Goal: Task Accomplishment & Management: Manage account settings

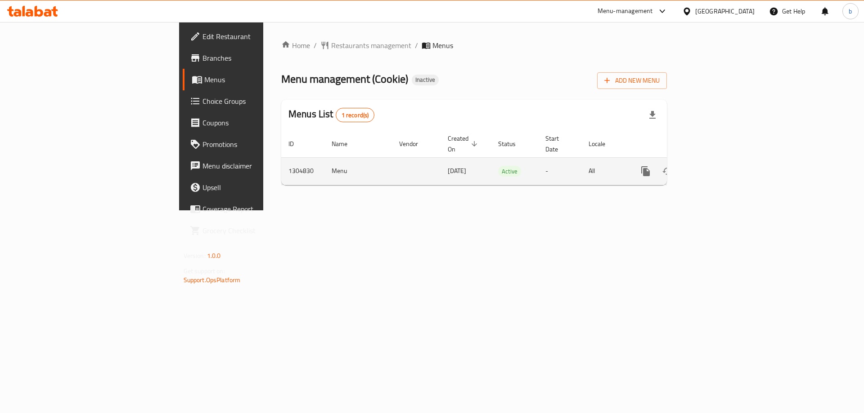
click at [714, 167] on icon "enhanced table" at bounding box center [710, 171] width 8 height 8
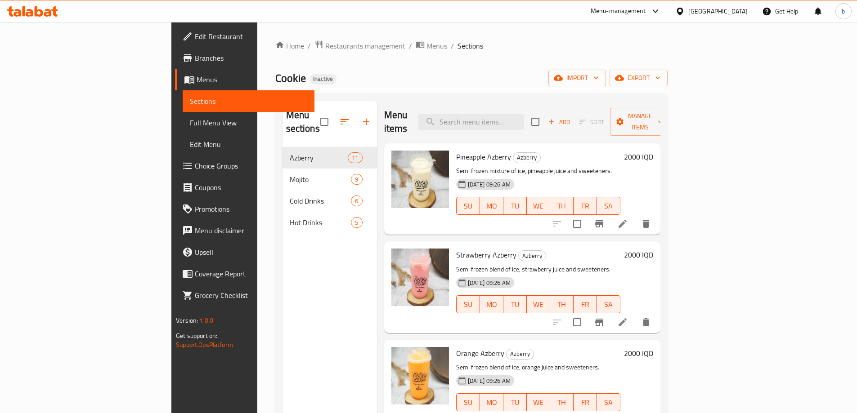
click at [190, 121] on span "Full Menu View" at bounding box center [248, 122] width 117 height 11
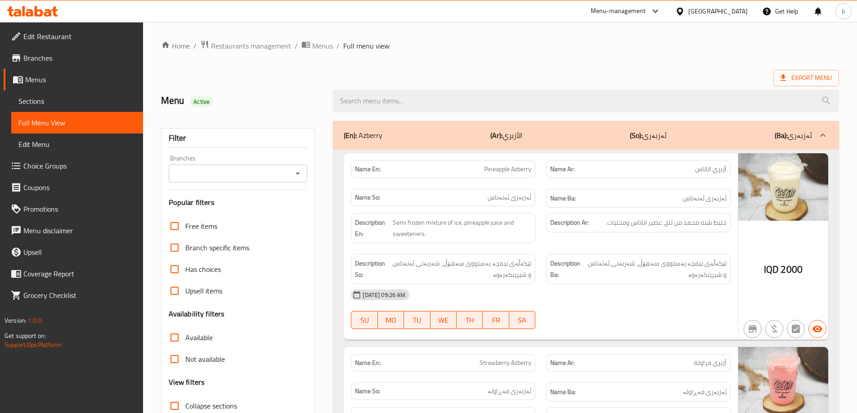
click at [300, 175] on icon "Open" at bounding box center [297, 173] width 11 height 11
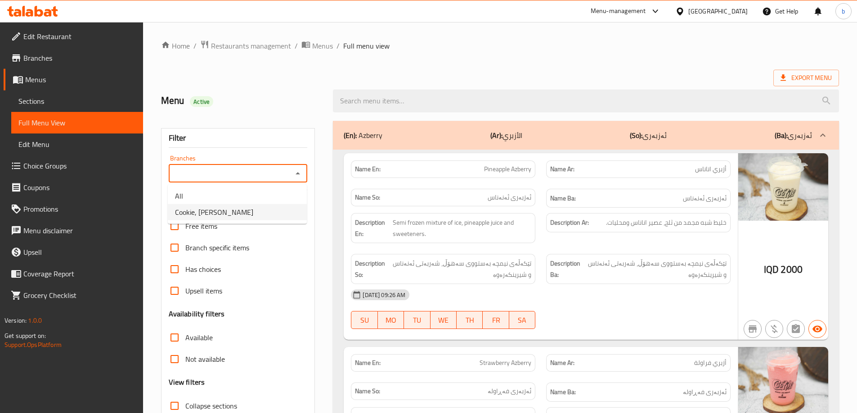
click at [229, 208] on span "Cookie, Al aathameya" at bounding box center [214, 212] width 78 height 11
type input "Cookie, Al aathameya"
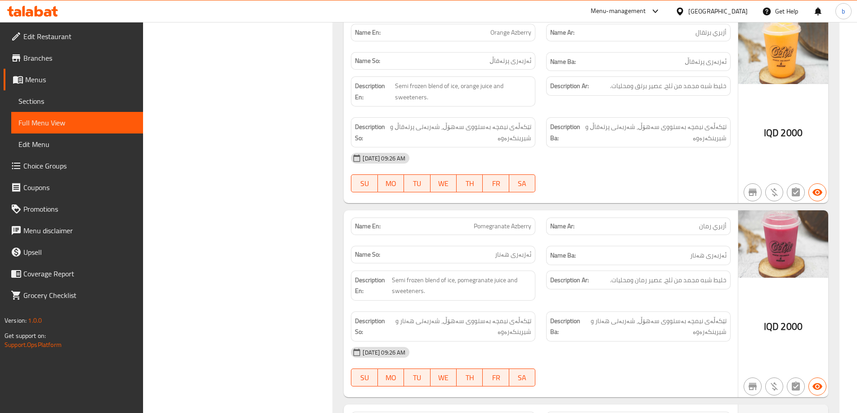
scroll to position [105, 0]
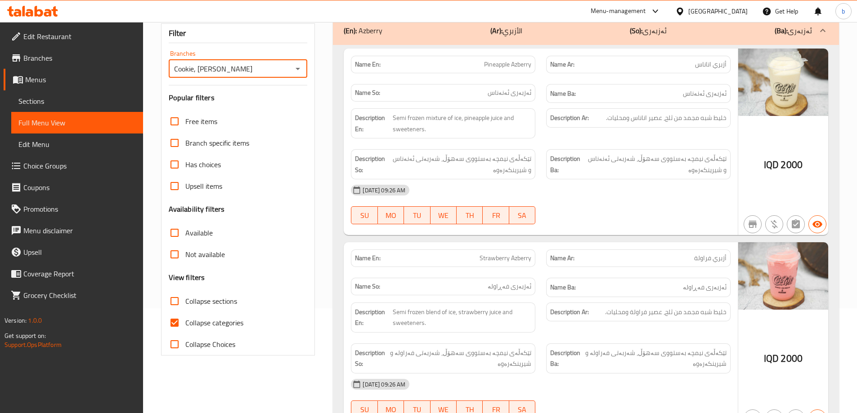
click at [173, 322] on input "Collapse categories" at bounding box center [175, 323] width 22 height 22
checkbox input "false"
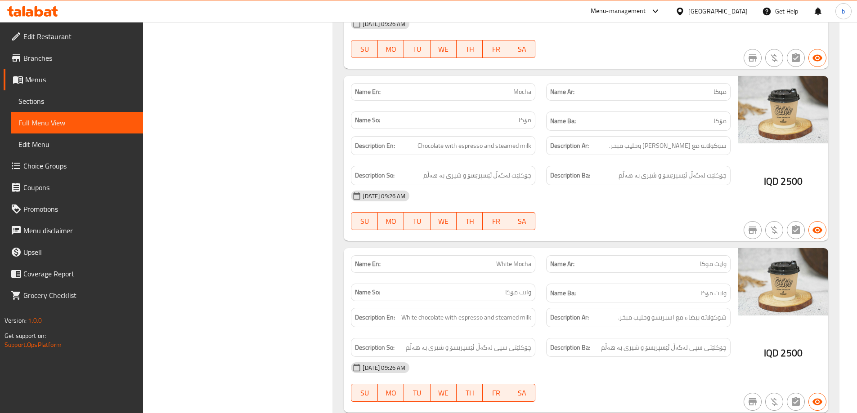
scroll to position [6850, 0]
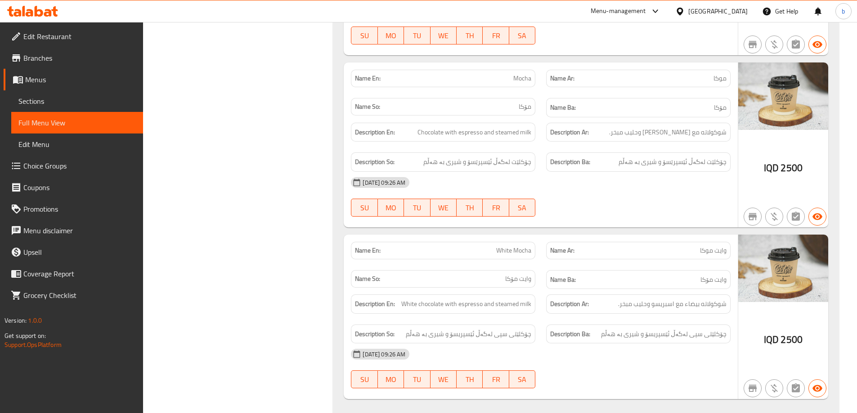
click at [41, 98] on span "Sections" at bounding box center [76, 101] width 117 height 11
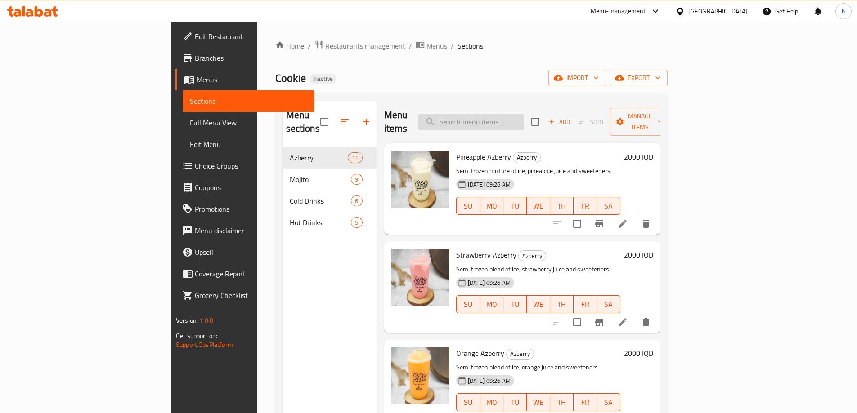
click at [523, 114] on input "search" at bounding box center [471, 122] width 106 height 16
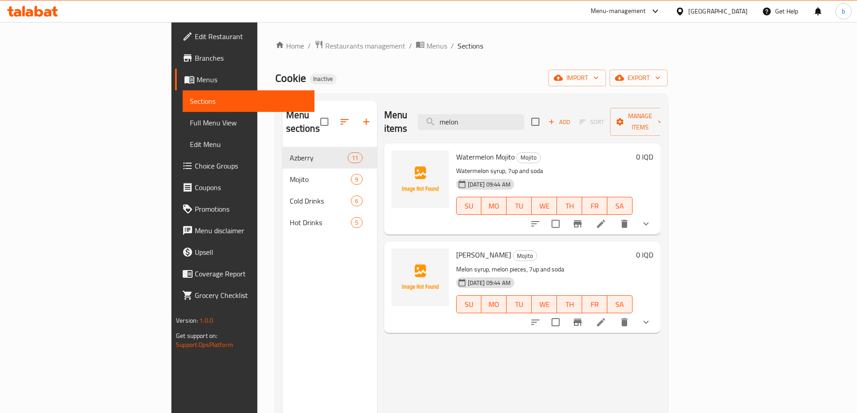
type input "melon"
click at [606, 317] on icon at bounding box center [601, 322] width 11 height 11
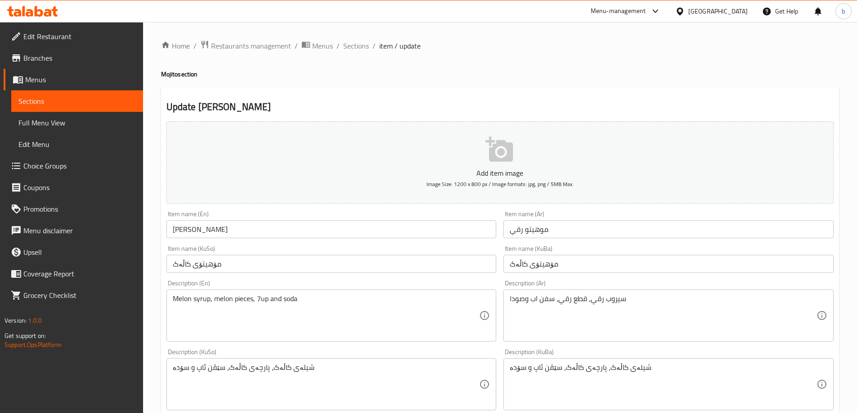
click at [171, 228] on input "Melon Mojito" at bounding box center [331, 229] width 330 height 18
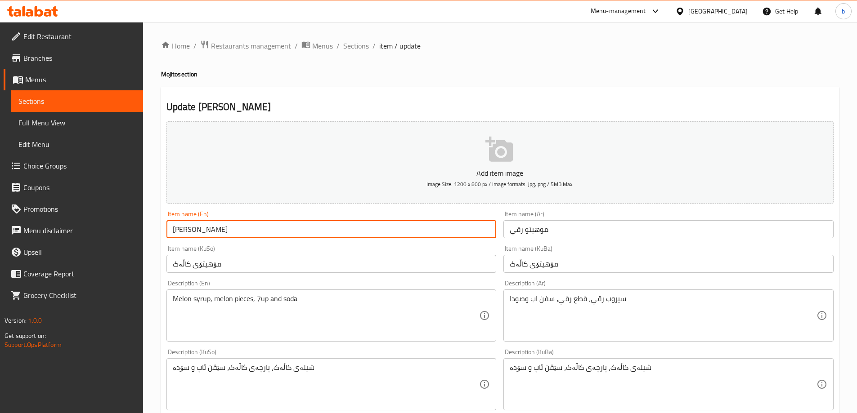
drag, startPoint x: 184, startPoint y: 233, endPoint x: 176, endPoint y: 233, distance: 7.6
click at [176, 233] on input "elon Mojito" at bounding box center [331, 229] width 330 height 18
click at [179, 233] on input "elon Mojito" at bounding box center [331, 229] width 330 height 18
type input "Watermelon Mojito"
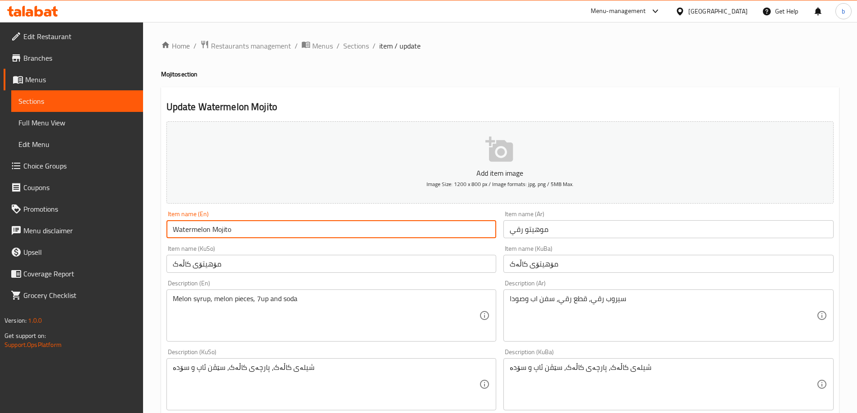
click at [176, 266] on input "مۆهيتۆی کاڵەک" at bounding box center [331, 264] width 330 height 18
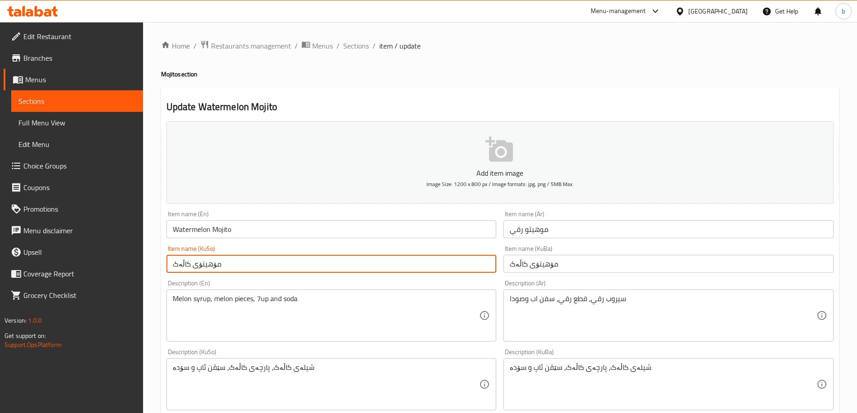
click at [176, 266] on input "مۆهيتۆی کاڵەک" at bounding box center [331, 264] width 330 height 18
type input "مۆهيتۆی شووتی"
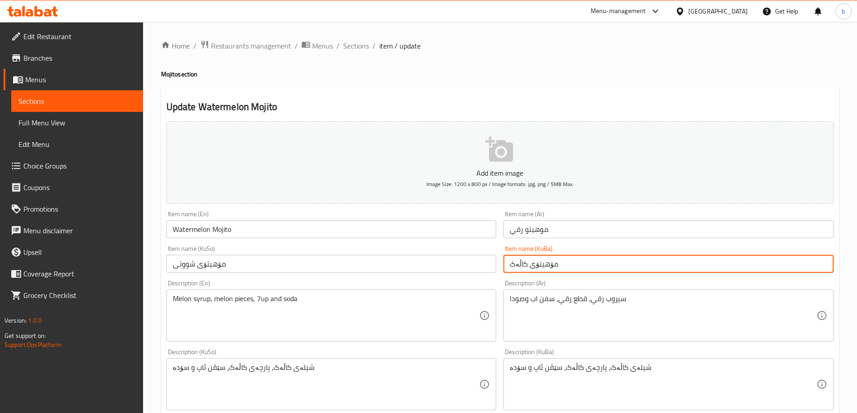
paste input "شووتی"
type input "مۆهيتۆی شووتی"
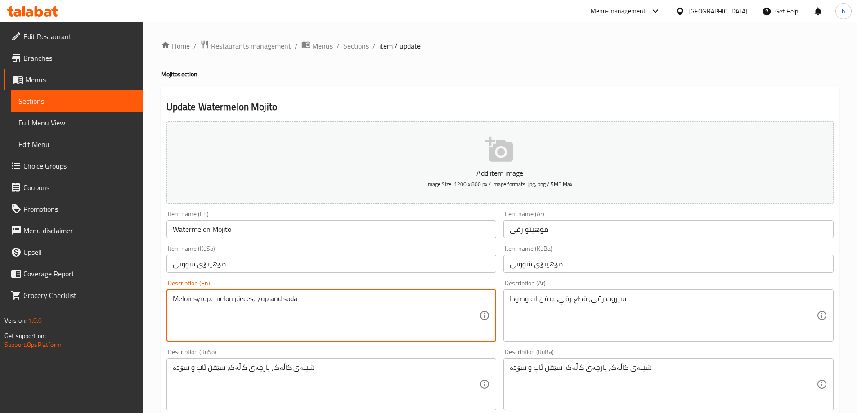
drag, startPoint x: 190, startPoint y: 302, endPoint x: 263, endPoint y: 307, distance: 73.1
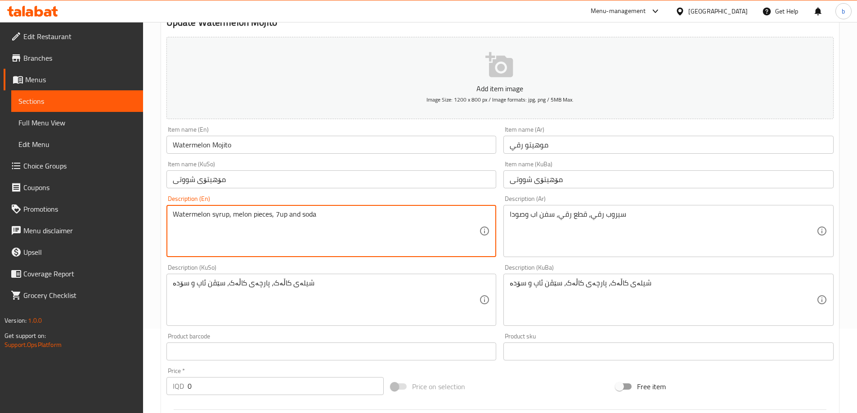
scroll to position [105, 0]
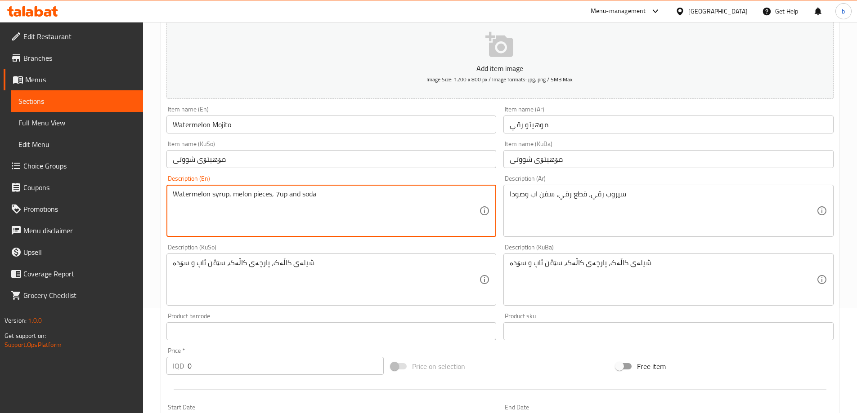
type textarea "Watermelon syrup, melon pieces, 7up and soda"
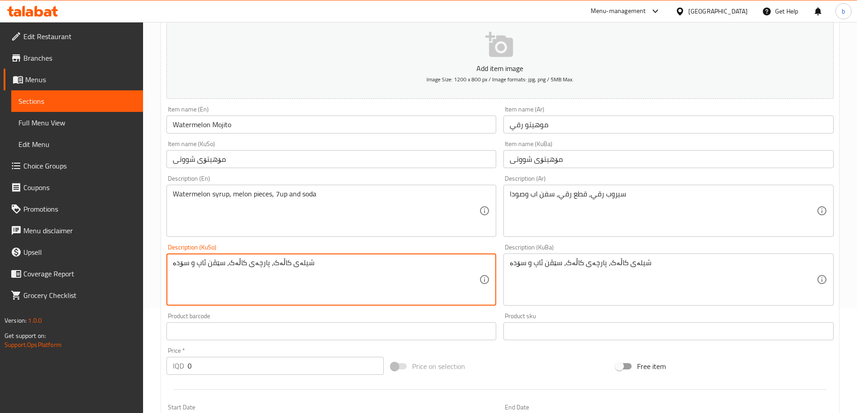
click at [273, 263] on textarea "شیلەی کاڵەک، پارچەی کاڵەک، سێڤن ئاپ و سۆدە" at bounding box center [326, 280] width 307 height 43
type textarea "شیلەی شووتی، پارچەی کاڵەک، سێڤن ئاپ و سۆدە"
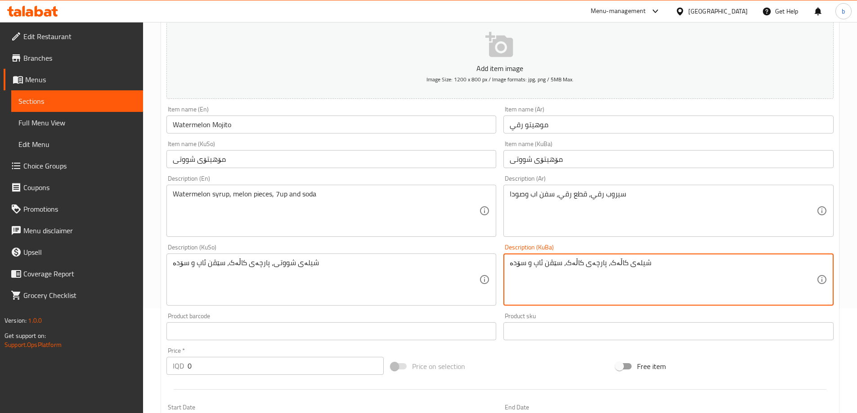
paste textarea "شووتی"
type textarea "شیلەی شووتی، پارچەی کاڵەک، سێڤن ئاپ و سۆدە"
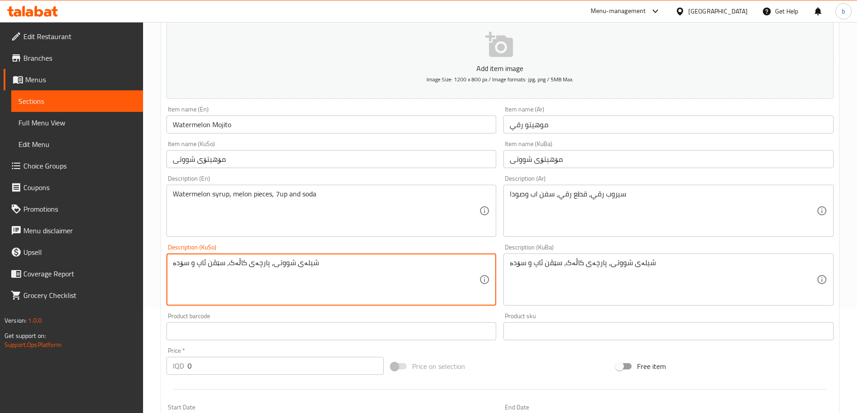
click at [234, 259] on textarea "شیلەی شووتی، پارچەی کاڵەک، سێڤن ئاپ و سۆدە" at bounding box center [326, 280] width 307 height 43
type textarea "شیلەی شووتی، پارچەی شووتی، سێڤن ئاپ و سۆدە"
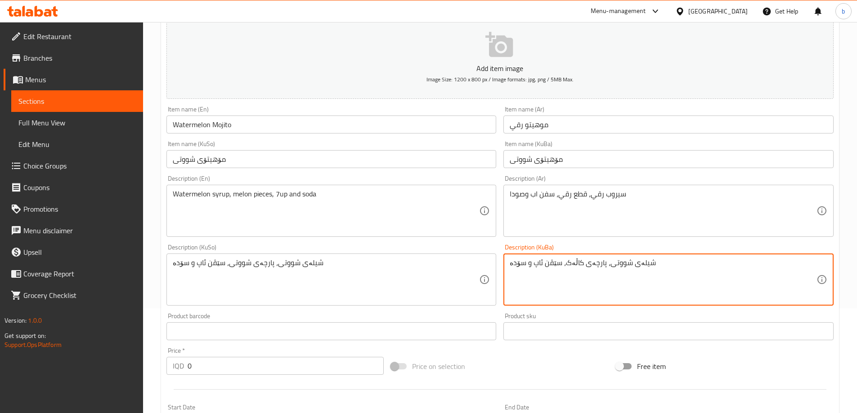
paste textarea "شیلەی شووتی، پارچەی شووتی، سێڤن ئاپ و سۆدە"
type textarea "شیلەی شووتی، پارچەی کاڵەک، سێڤن ئاپ و سۆدەشیلەی شووتی، پارچەی شووتی، سێڤن ئاپ و…"
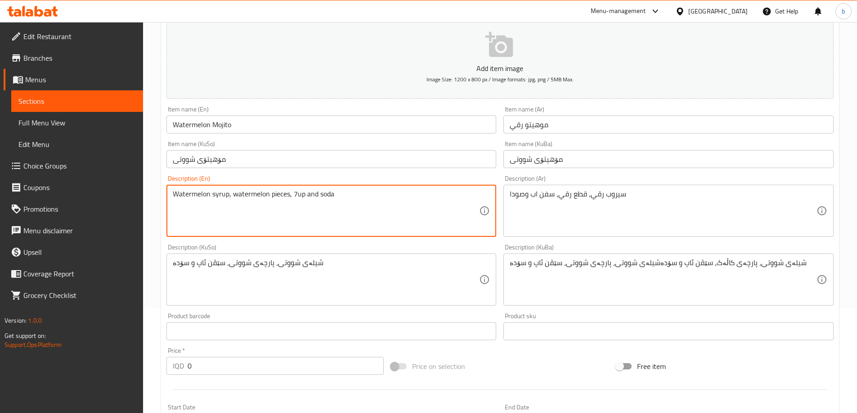
scroll to position [315, 0]
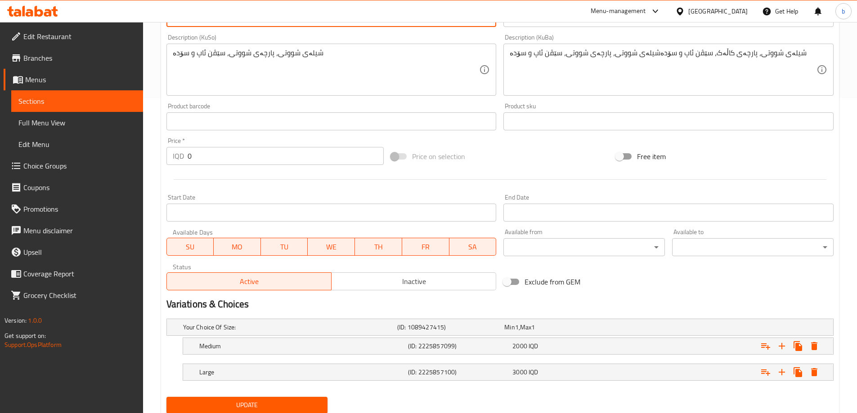
type textarea "Watermelon syrup, watermelon pieces, 7up and soda"
click at [278, 407] on span "Update" at bounding box center [247, 405] width 147 height 11
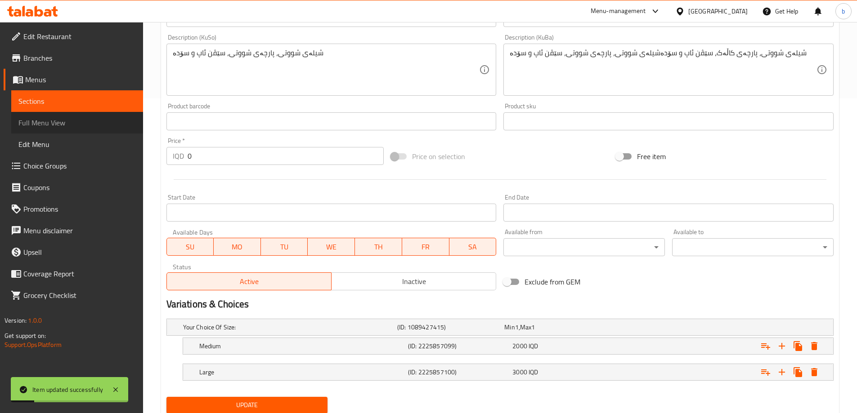
click at [104, 124] on span "Full Menu View" at bounding box center [76, 122] width 117 height 11
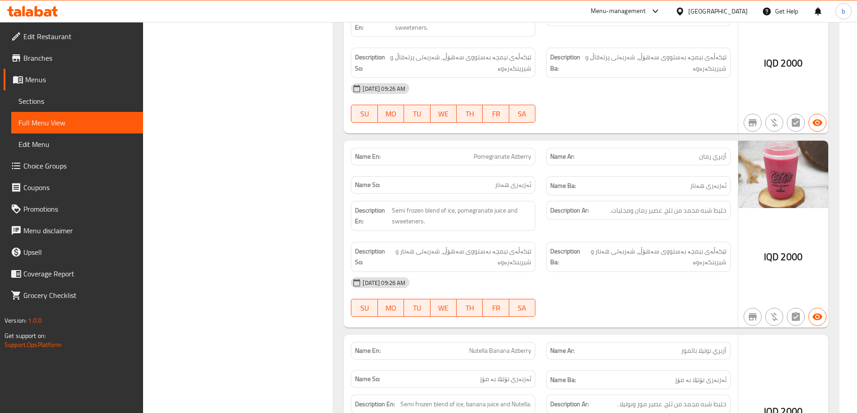
scroll to position [630, 0]
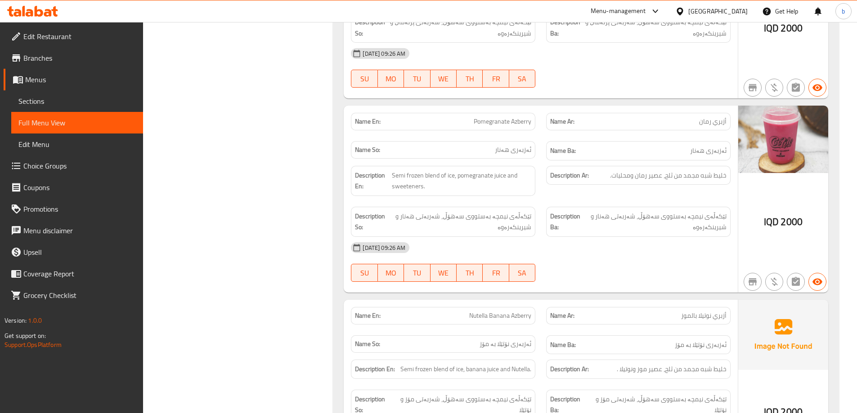
click at [76, 99] on span "Sections" at bounding box center [76, 101] width 117 height 11
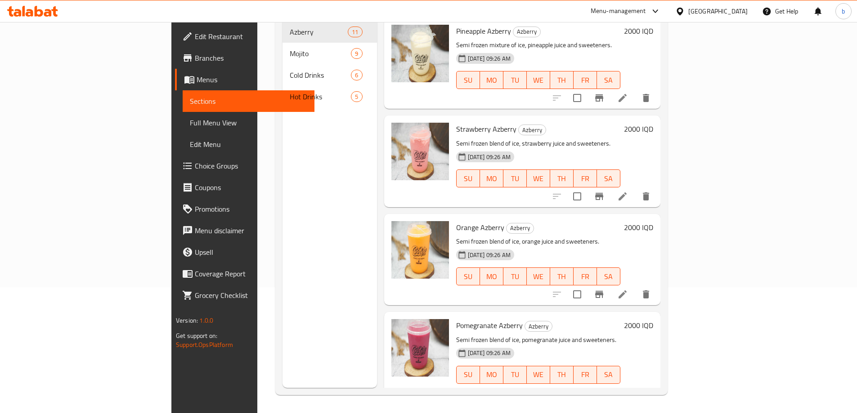
scroll to position [126, 0]
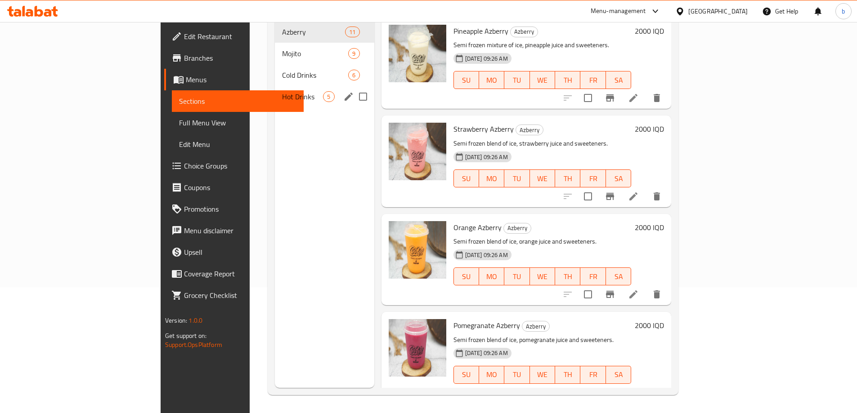
click at [282, 91] on span "Hot Drinks" at bounding box center [302, 96] width 41 height 11
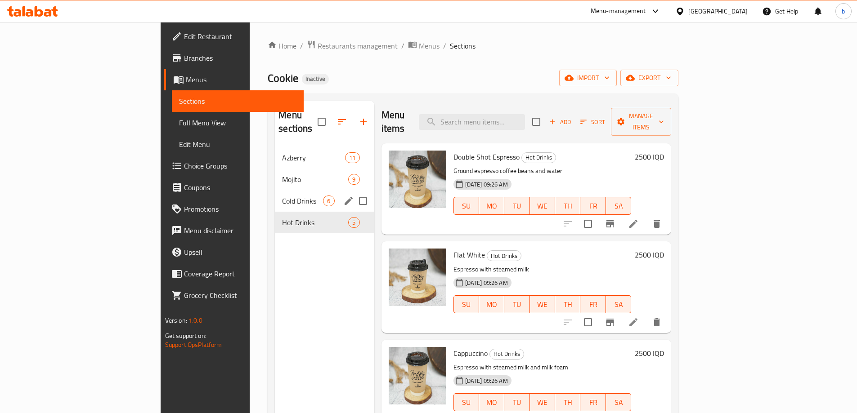
click at [283, 190] on div "Cold Drinks 6" at bounding box center [324, 201] width 99 height 22
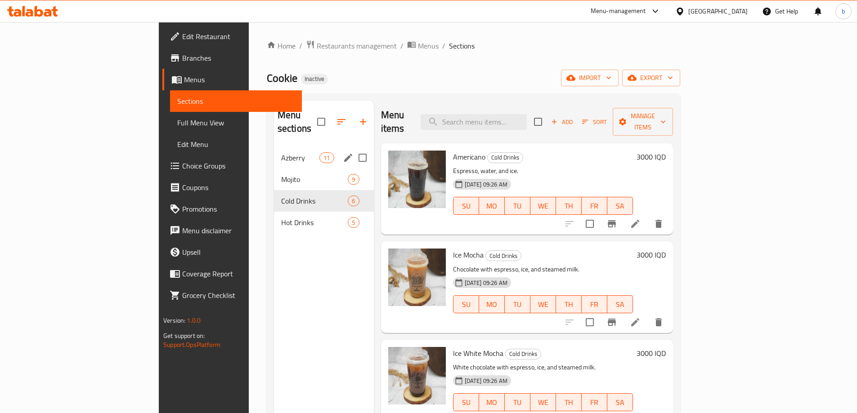
click at [274, 154] on div "Azberry 11" at bounding box center [324, 158] width 100 height 22
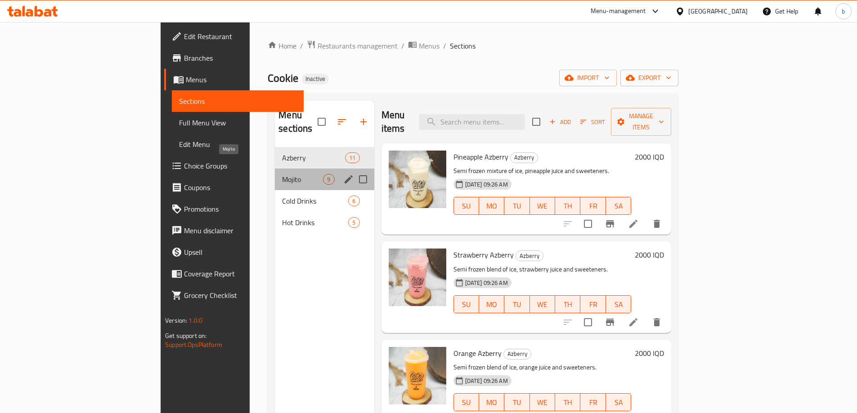
click at [282, 174] on span "Mojito" at bounding box center [302, 179] width 41 height 11
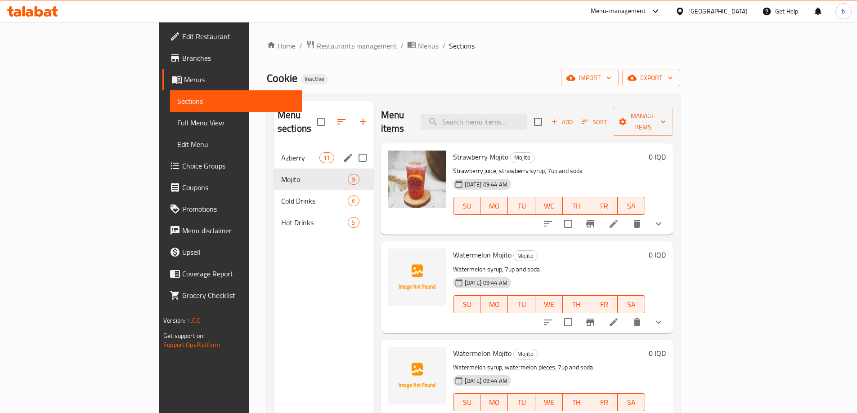
click at [274, 151] on div "Azberry 11" at bounding box center [324, 158] width 100 height 22
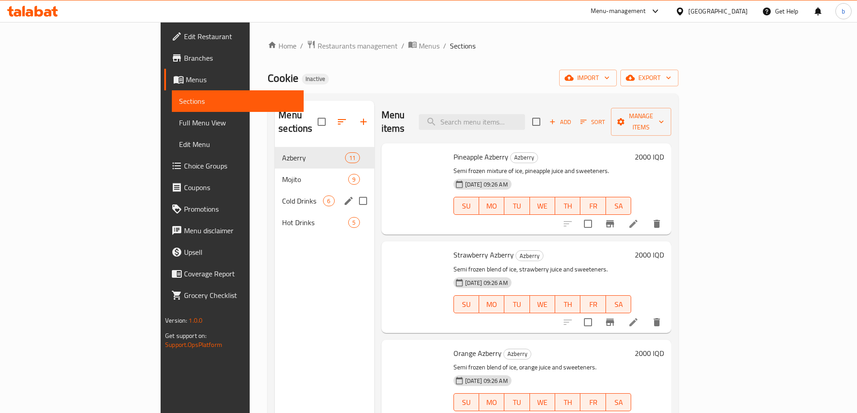
click at [280, 193] on div "Cold Drinks 6" at bounding box center [324, 201] width 99 height 22
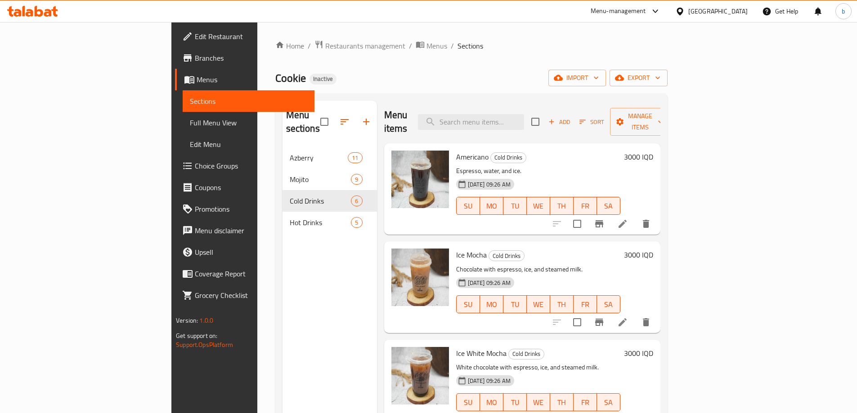
click at [282, 220] on nav "Azberry 11 Mojito 9 Cold Drinks 6 Hot Drinks 5" at bounding box center [329, 190] width 94 height 94
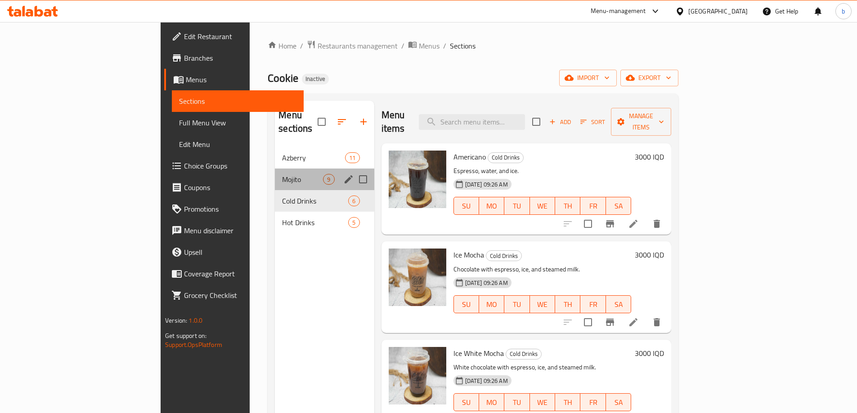
click at [275, 175] on div "Mojito 9" at bounding box center [324, 180] width 99 height 22
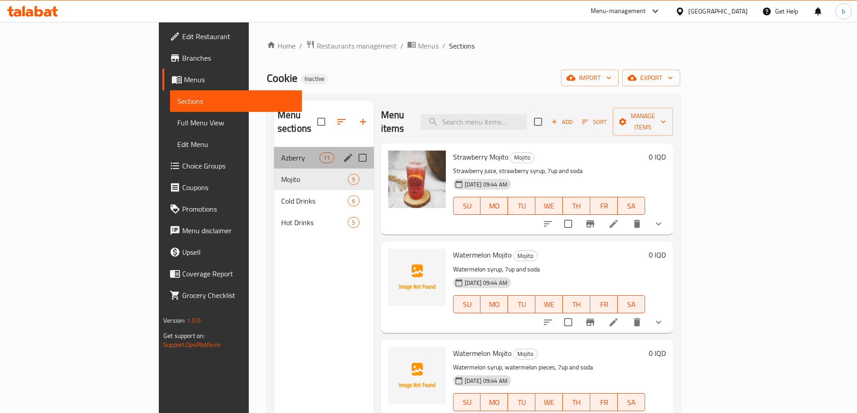
click at [274, 154] on div "Azberry 11" at bounding box center [324, 158] width 100 height 22
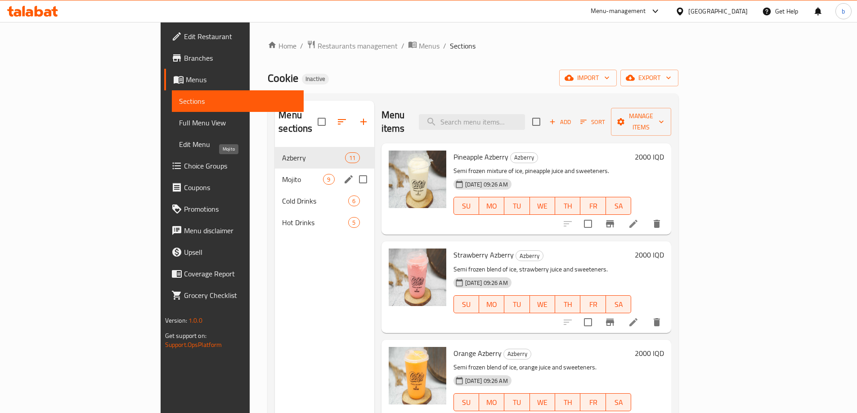
click at [282, 174] on span "Mojito" at bounding box center [302, 179] width 41 height 11
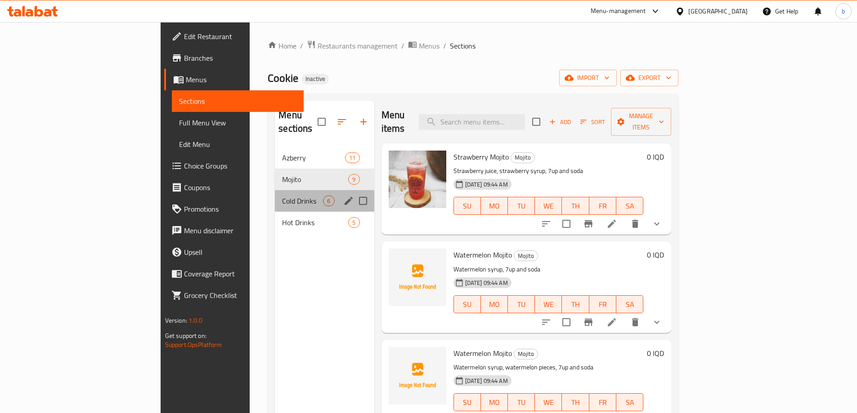
click at [275, 190] on div "Cold Drinks 6" at bounding box center [324, 201] width 99 height 22
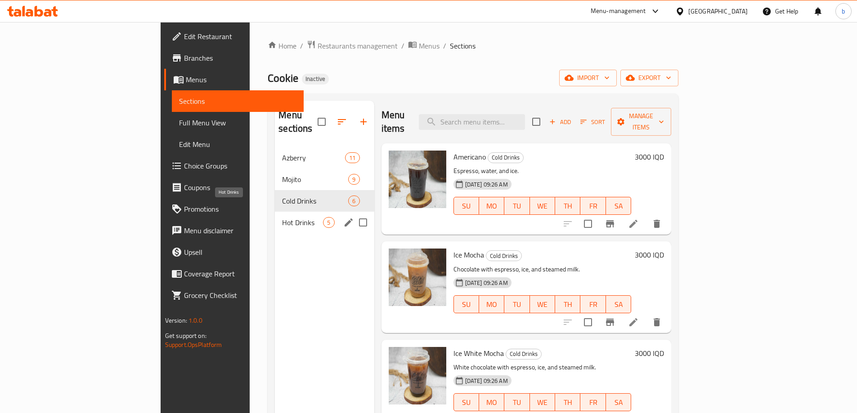
click at [282, 217] on span "Hot Drinks" at bounding box center [302, 222] width 41 height 11
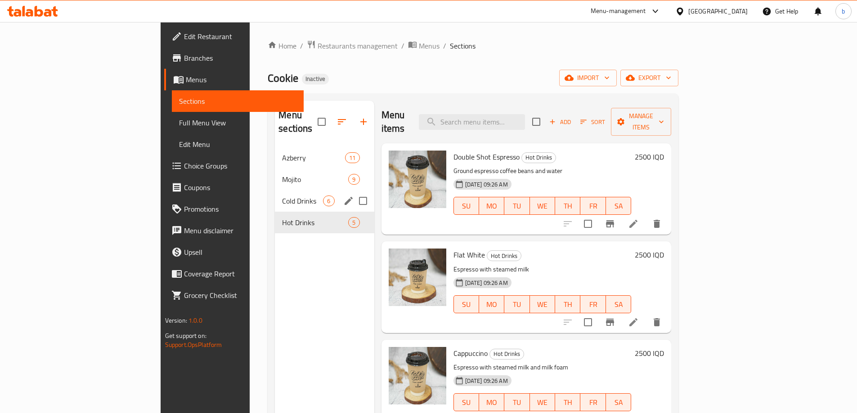
click at [275, 190] on div "Cold Drinks 6" at bounding box center [324, 201] width 99 height 22
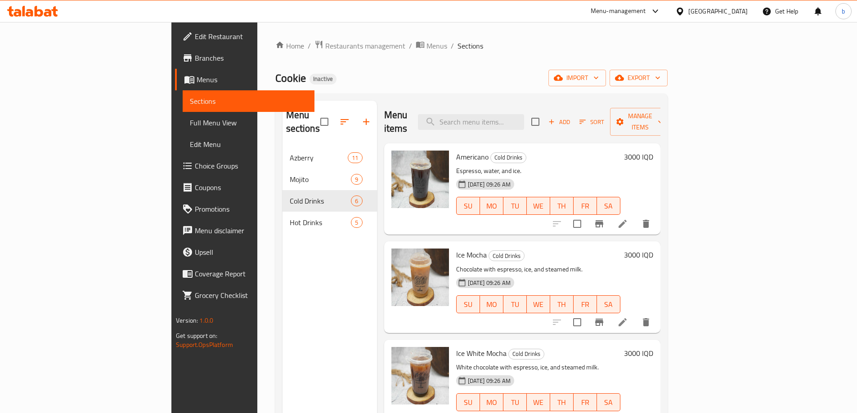
click at [48, 10] on icon at bounding box center [48, 13] width 8 height 8
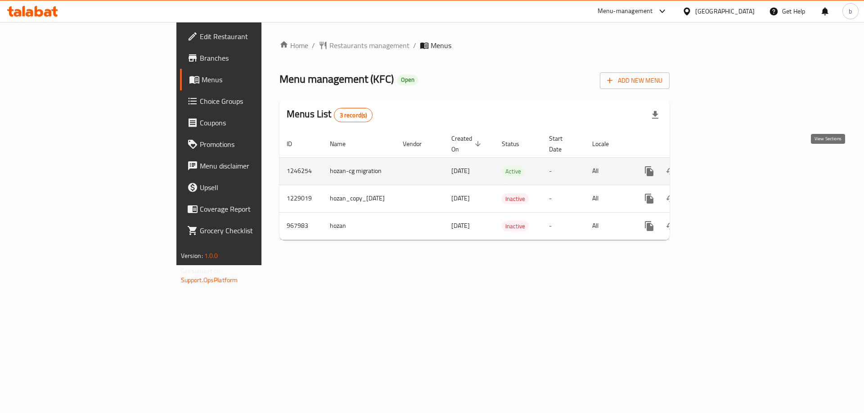
click at [719, 166] on icon "enhanced table" at bounding box center [713, 171] width 11 height 11
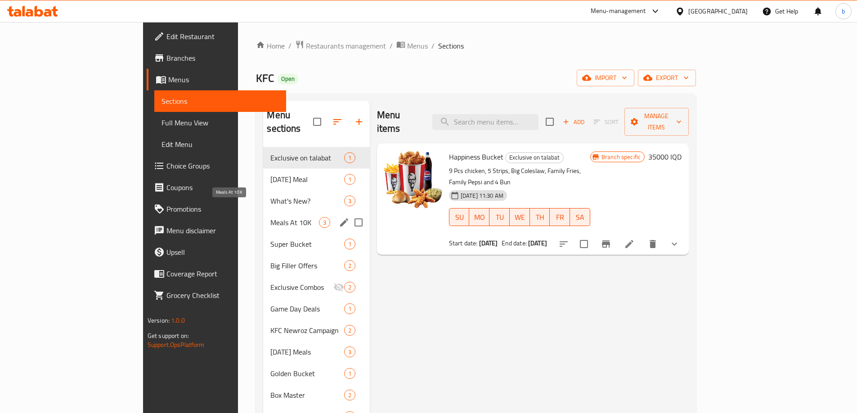
click at [270, 217] on span "Meals At 10K" at bounding box center [294, 222] width 48 height 11
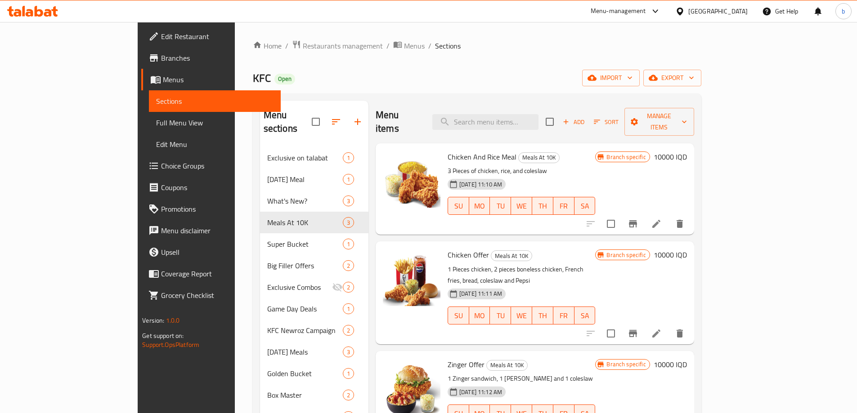
click at [669, 216] on li at bounding box center [656, 224] width 25 height 16
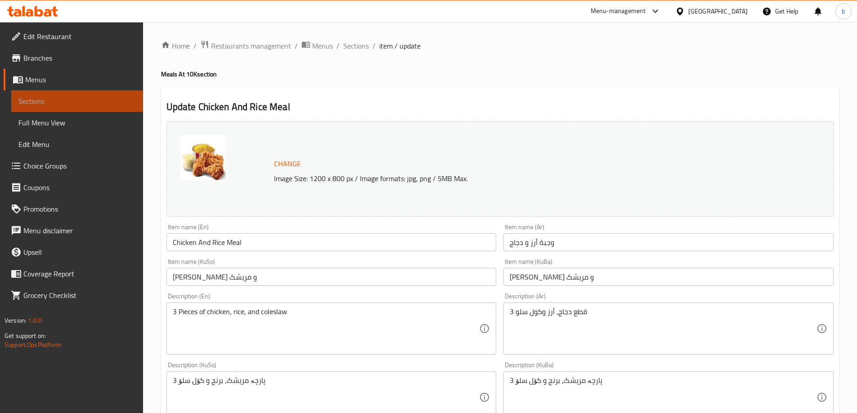
click at [42, 105] on span "Sections" at bounding box center [76, 101] width 117 height 11
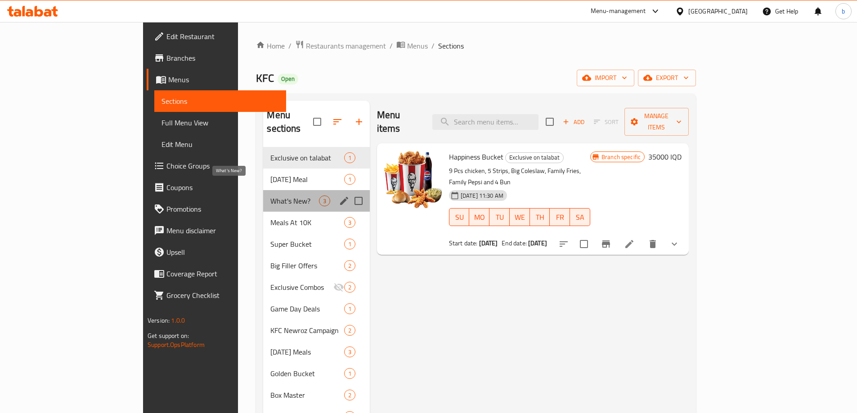
click at [270, 196] on span "What's New?" at bounding box center [294, 201] width 48 height 11
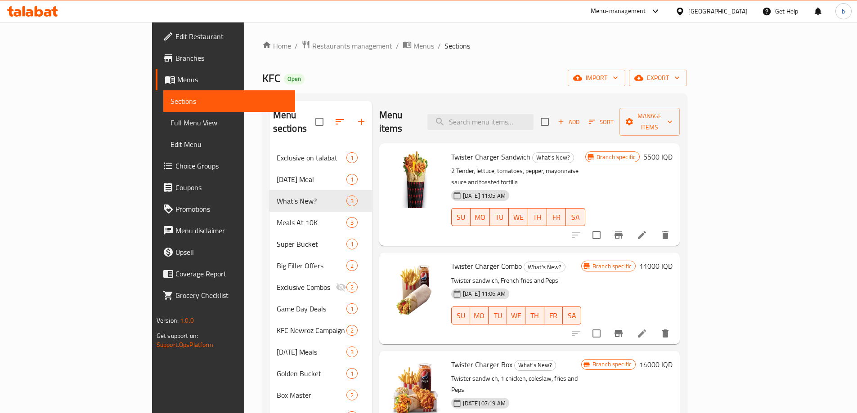
click at [647, 328] on icon at bounding box center [641, 333] width 11 height 11
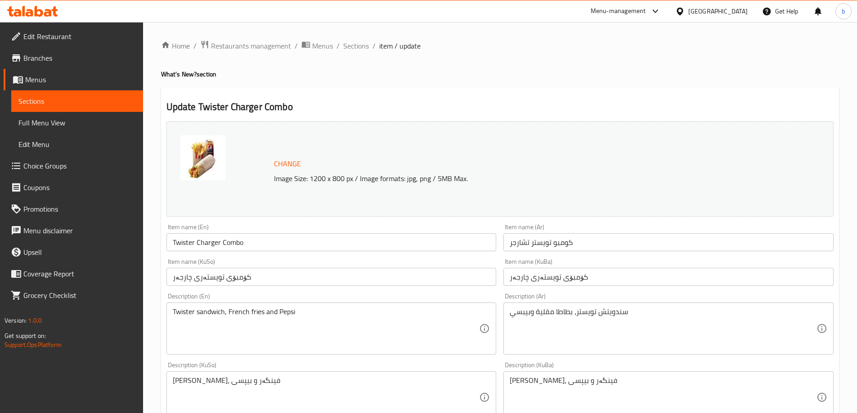
click at [39, 102] on span "Sections" at bounding box center [76, 101] width 117 height 11
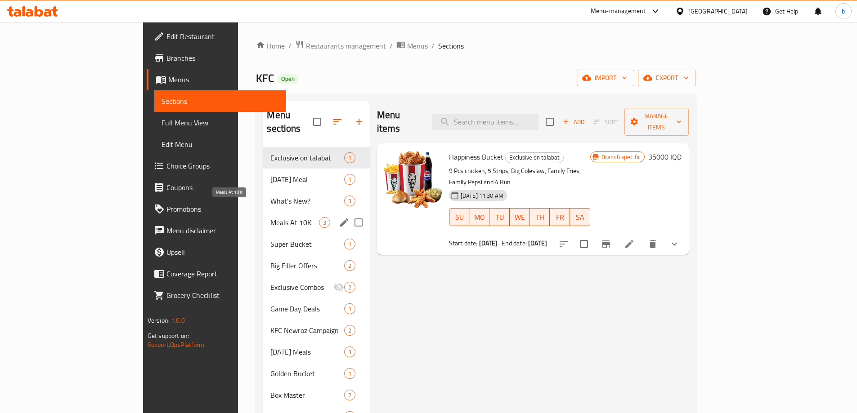
click at [270, 217] on span "Meals At 10K" at bounding box center [294, 222] width 48 height 11
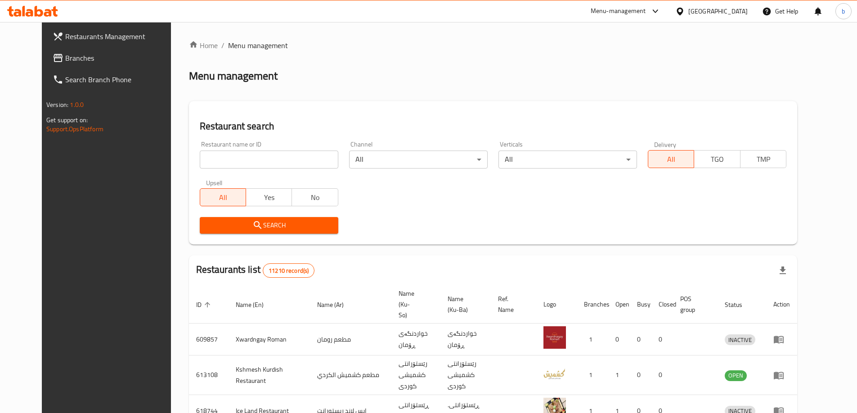
click at [65, 55] on span "Branches" at bounding box center [121, 58] width 112 height 11
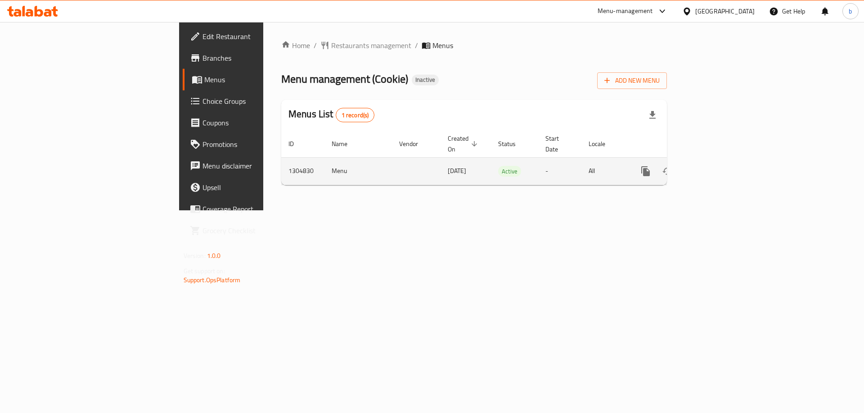
click at [716, 166] on icon "enhanced table" at bounding box center [710, 171] width 11 height 11
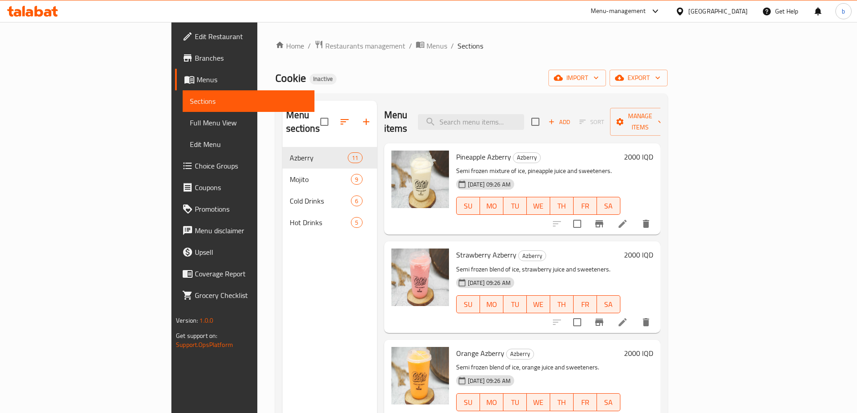
click at [190, 118] on span "Full Menu View" at bounding box center [248, 122] width 117 height 11
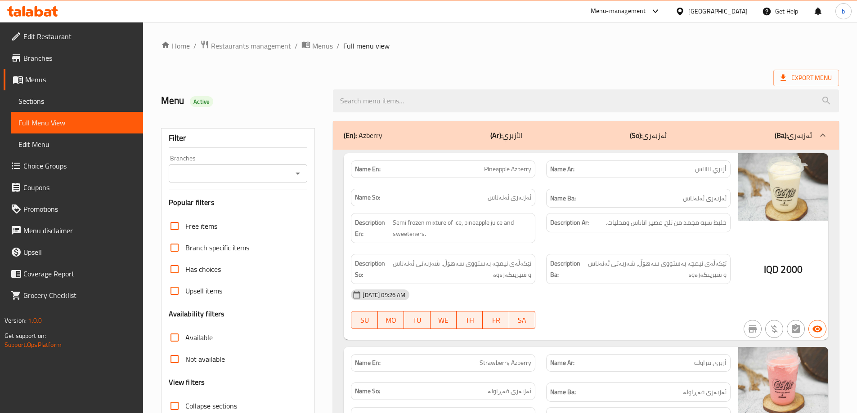
click at [298, 172] on icon "Open" at bounding box center [297, 173] width 11 height 11
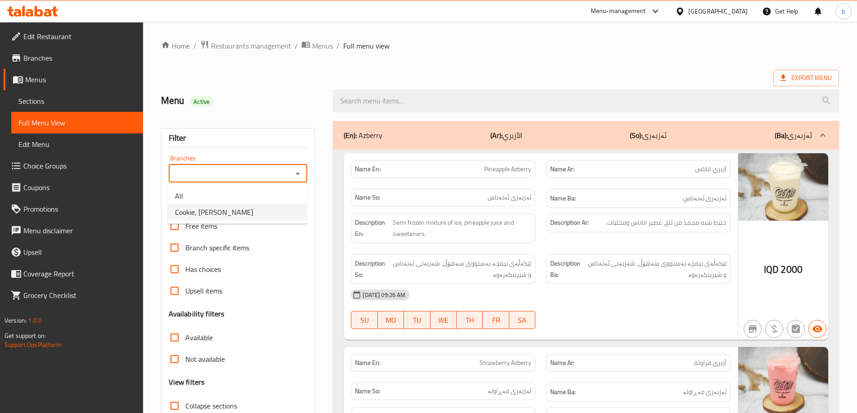
click at [265, 210] on li "Cookie, Al aathameya" at bounding box center [237, 212] width 139 height 16
type input "Cookie, Al aathameya"
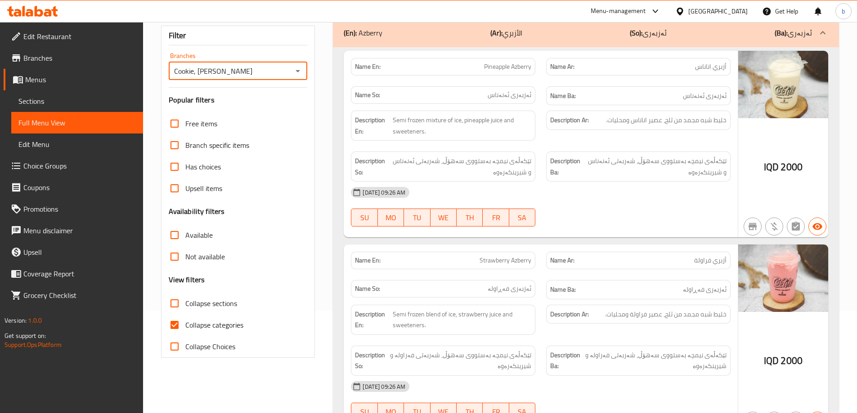
scroll to position [96, 0]
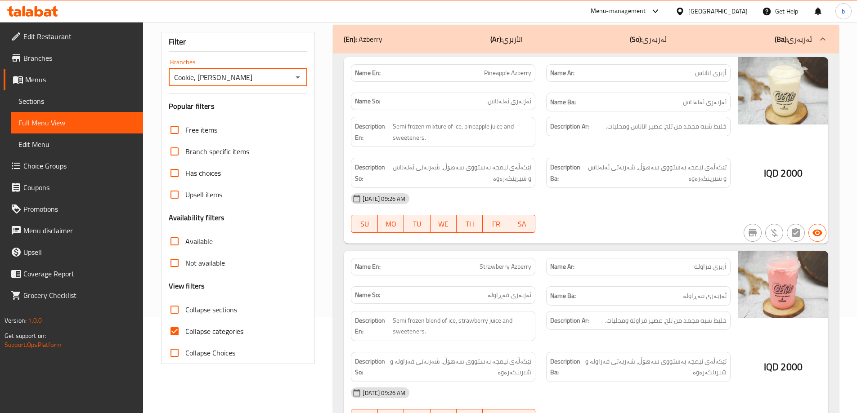
click at [182, 332] on input "Collapse categories" at bounding box center [175, 332] width 22 height 22
checkbox input "false"
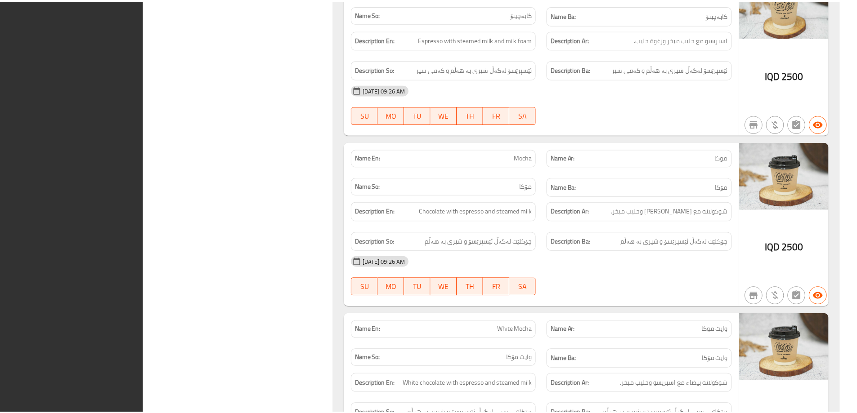
scroll to position [6872, 0]
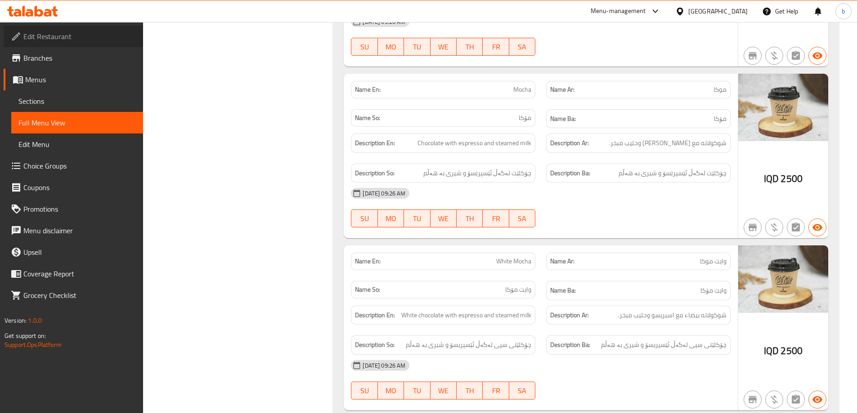
click at [36, 42] on span "Edit Restaurant" at bounding box center [79, 36] width 112 height 11
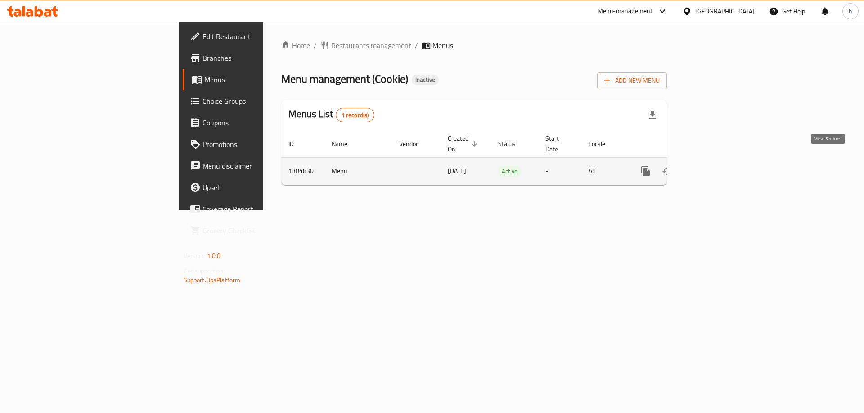
click at [716, 166] on icon "enhanced table" at bounding box center [710, 171] width 11 height 11
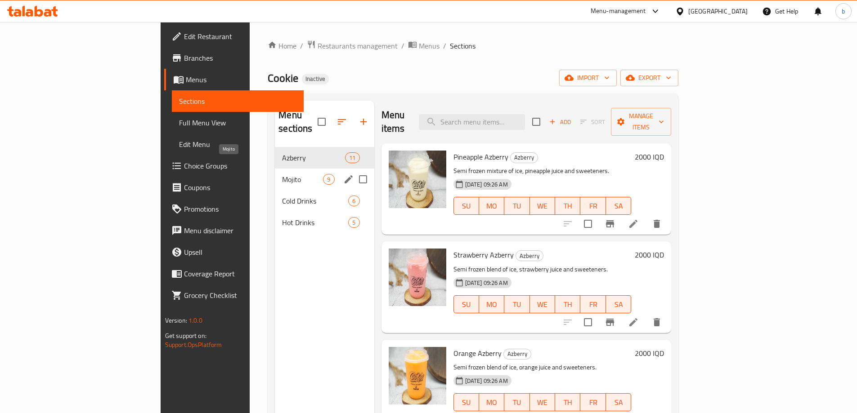
click at [282, 174] on span "Mojito" at bounding box center [302, 179] width 41 height 11
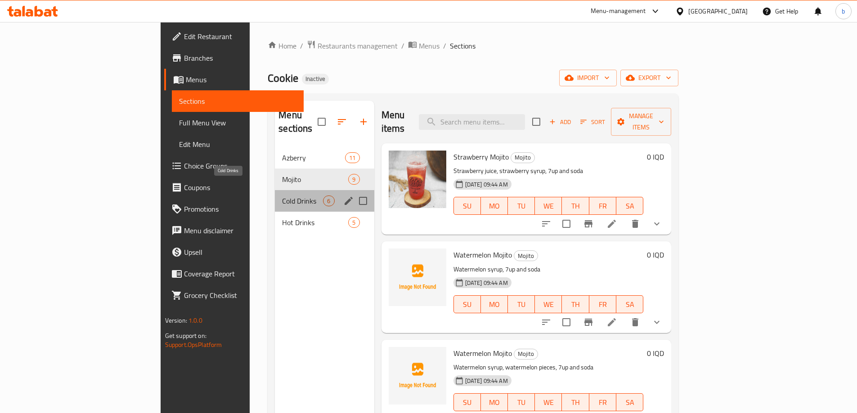
click at [282, 196] on span "Cold Drinks" at bounding box center [302, 201] width 41 height 11
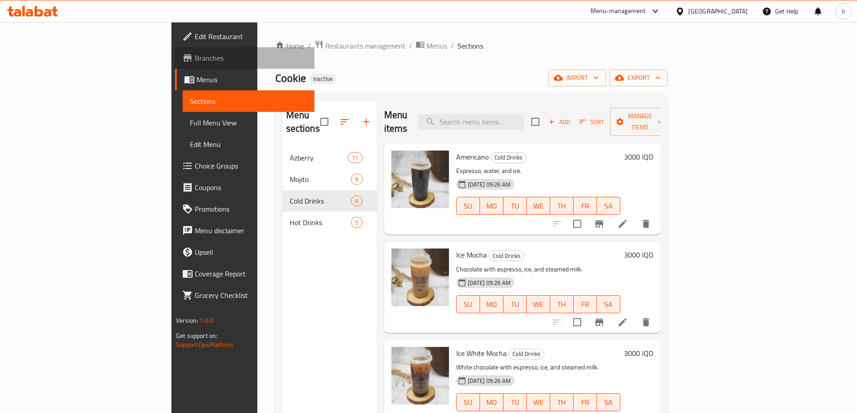
click at [175, 49] on link "Branches" at bounding box center [244, 58] width 139 height 22
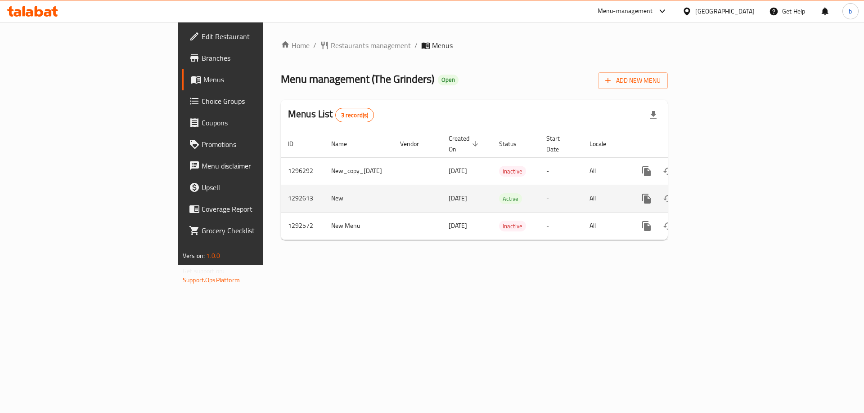
click at [717, 193] on icon "enhanced table" at bounding box center [711, 198] width 11 height 11
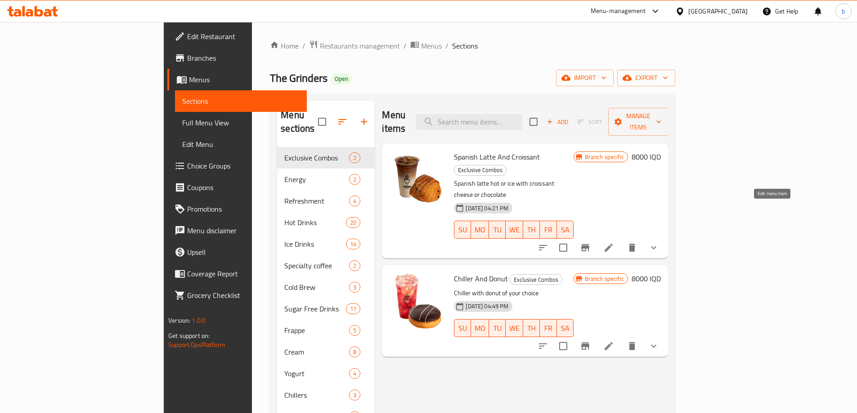
click at [613, 244] on icon at bounding box center [609, 248] width 8 height 8
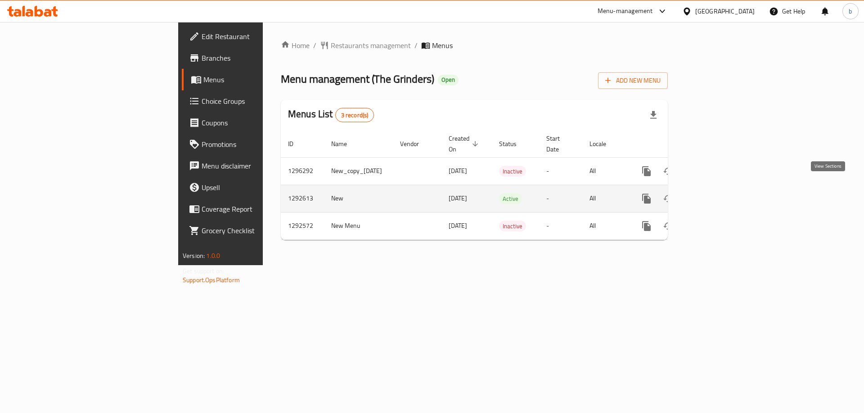
click at [717, 193] on icon "enhanced table" at bounding box center [711, 198] width 11 height 11
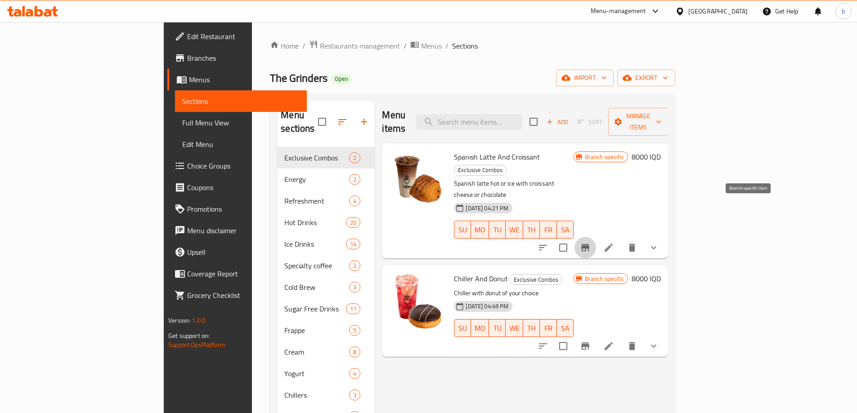
click at [589, 244] on icon "Branch-specific-item" at bounding box center [585, 247] width 8 height 7
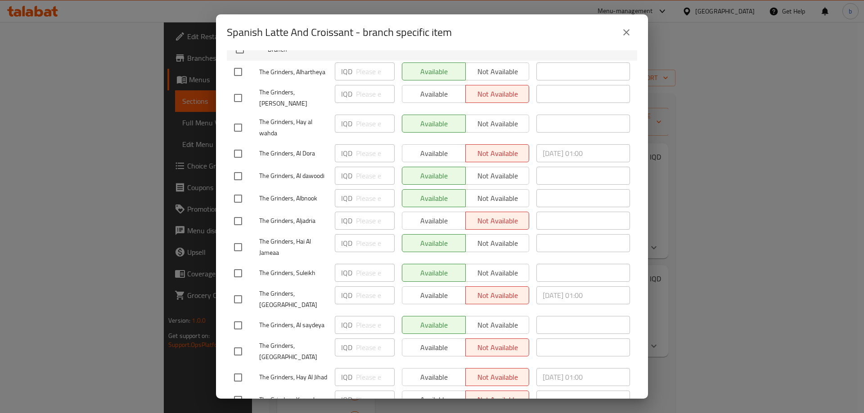
scroll to position [189, 0]
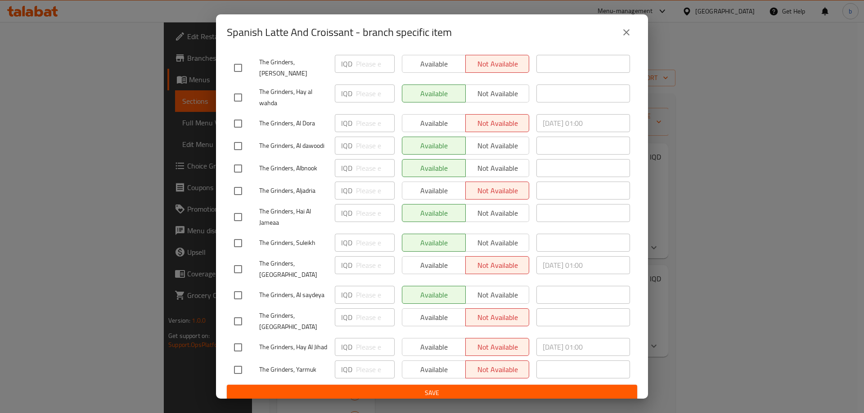
click at [421, 361] on div "Available Not available" at bounding box center [465, 370] width 127 height 18
click at [241, 363] on input "checkbox" at bounding box center [237, 370] width 19 height 19
checkbox input "true"
click at [423, 366] on span "Available" at bounding box center [434, 369] width 56 height 13
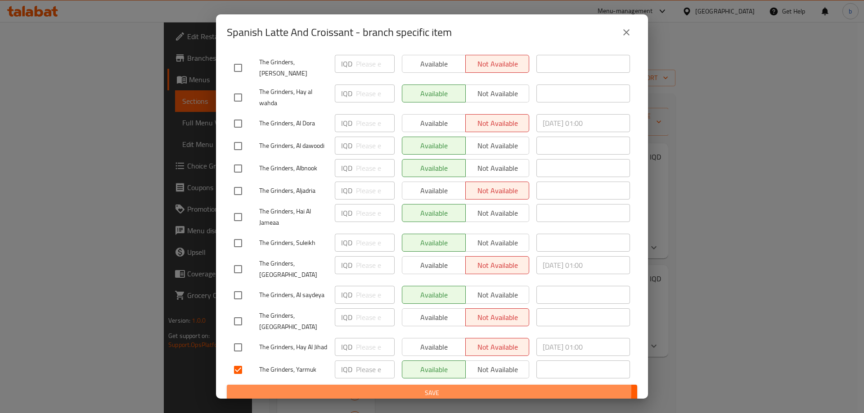
click at [426, 388] on span "Save" at bounding box center [432, 393] width 396 height 11
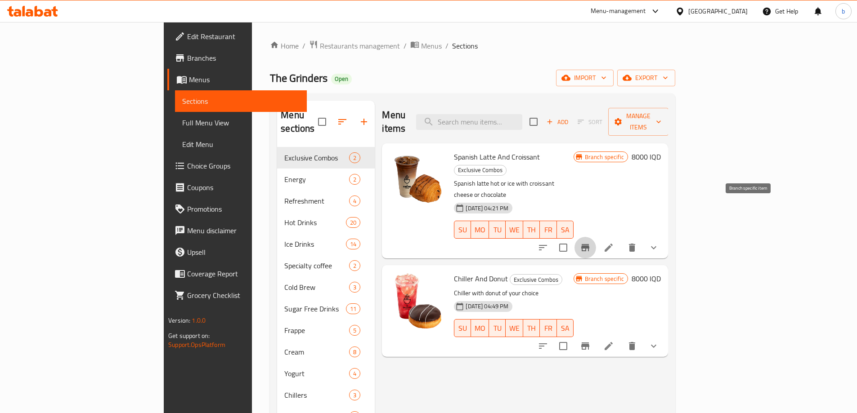
click at [591, 242] on icon "Branch-specific-item" at bounding box center [585, 247] width 11 height 11
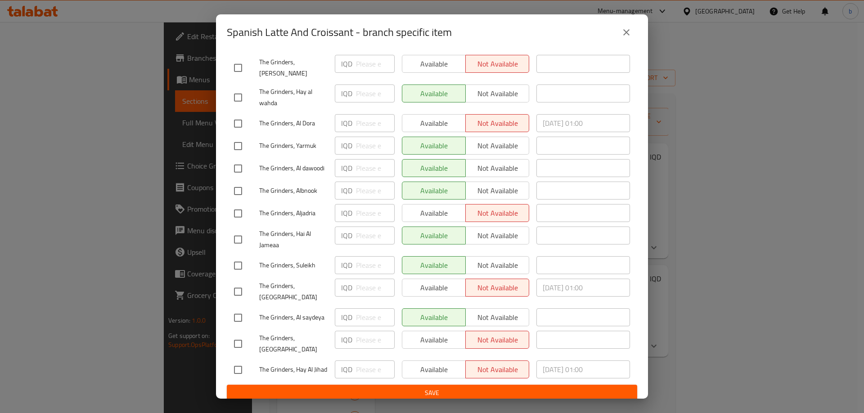
click at [239, 137] on input "checkbox" at bounding box center [237, 146] width 19 height 19
checkbox input "true"
click at [358, 137] on input "number" at bounding box center [375, 146] width 39 height 18
type input "8000"
click at [628, 32] on icon "close" at bounding box center [626, 32] width 11 height 11
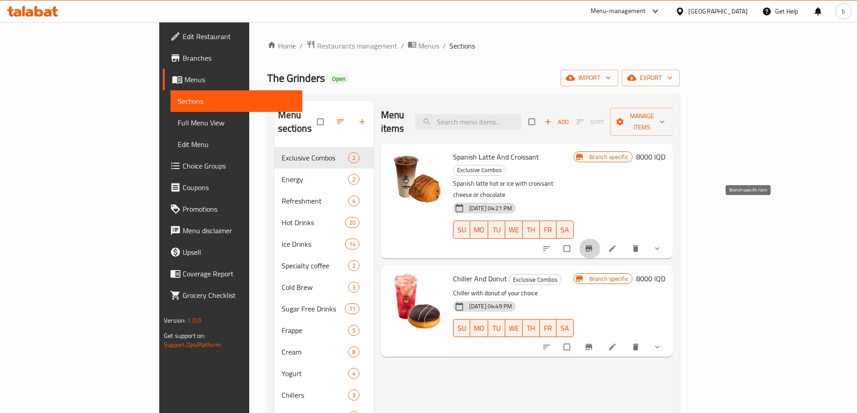
click at [600, 239] on button "Branch-specific-item" at bounding box center [590, 249] width 22 height 20
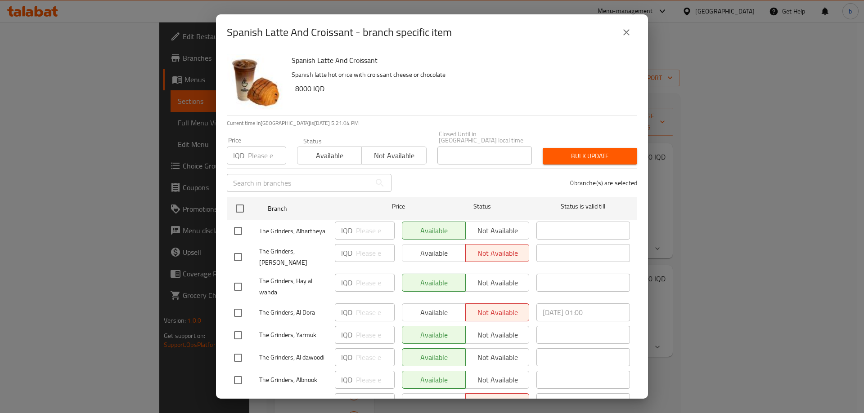
click at [334, 155] on span "Available" at bounding box center [329, 155] width 57 height 13
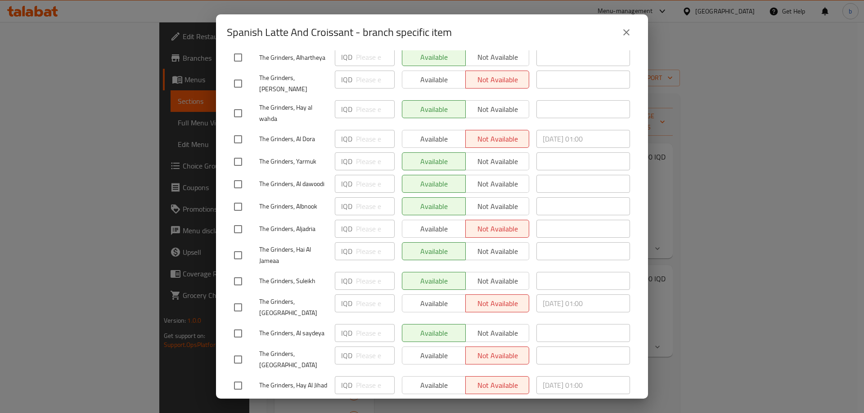
scroll to position [189, 0]
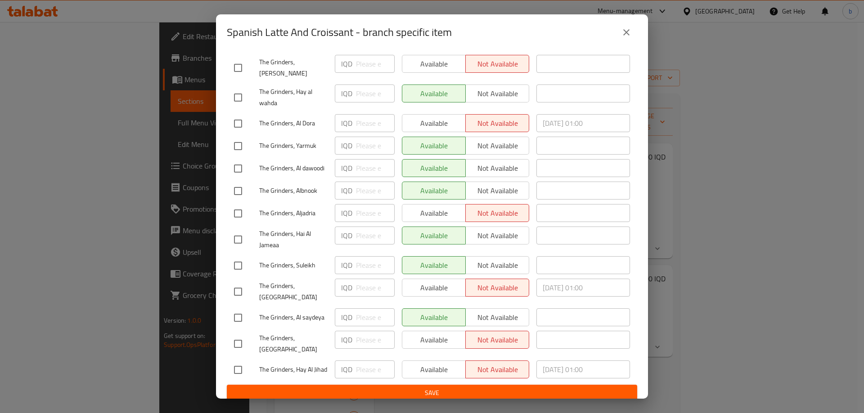
click at [469, 388] on span "Save" at bounding box center [432, 393] width 396 height 11
click at [446, 388] on span "Save" at bounding box center [432, 393] width 396 height 11
click at [233, 137] on input "checkbox" at bounding box center [237, 146] width 19 height 19
checkbox input "true"
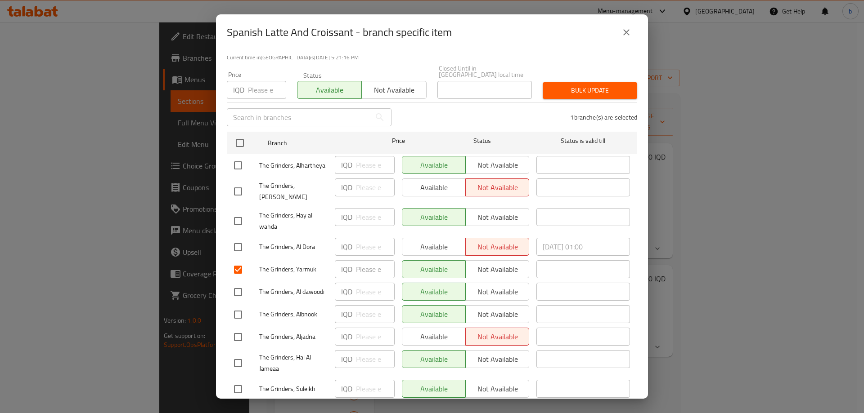
scroll to position [0, 0]
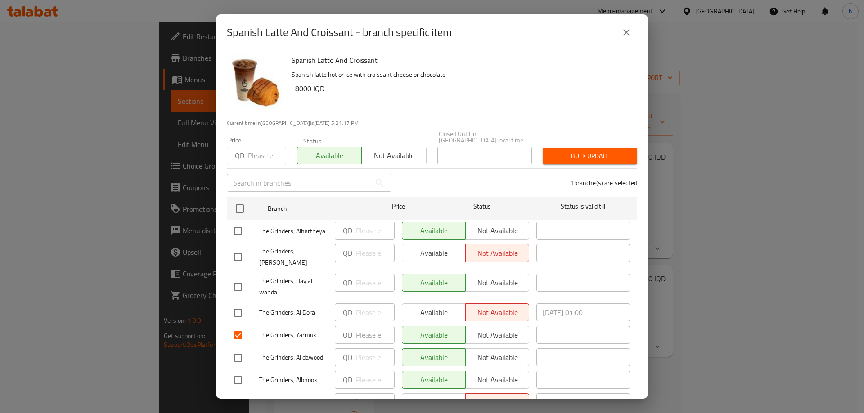
click at [255, 147] on input "number" at bounding box center [267, 156] width 38 height 18
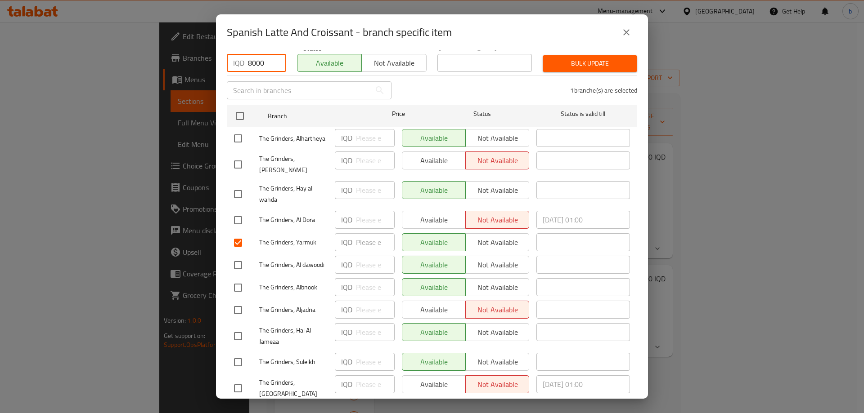
scroll to position [189, 0]
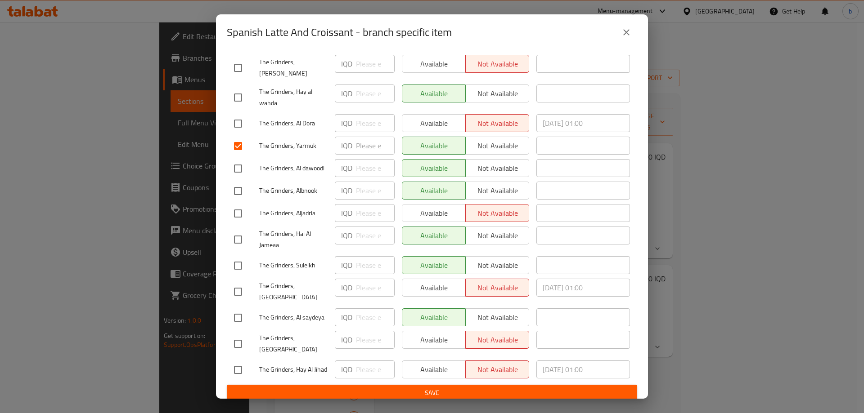
type input "8000"
click at [463, 389] on span "Save" at bounding box center [432, 393] width 396 height 11
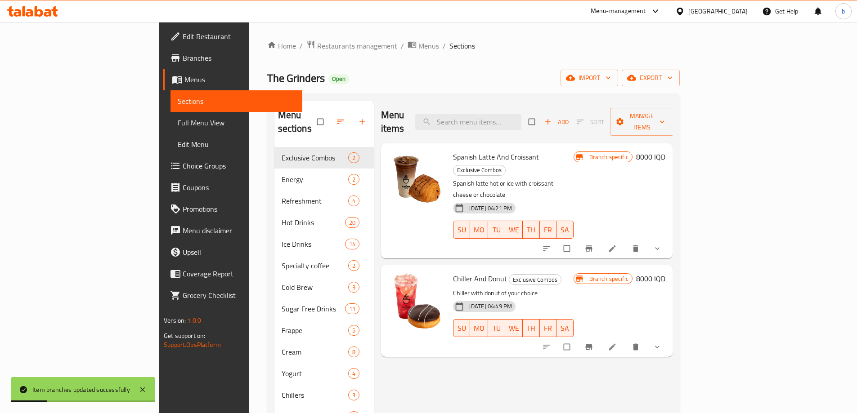
click at [669, 239] on div at bounding box center [603, 249] width 132 height 20
click at [592, 246] on icon "Branch-specific-item" at bounding box center [588, 249] width 7 height 6
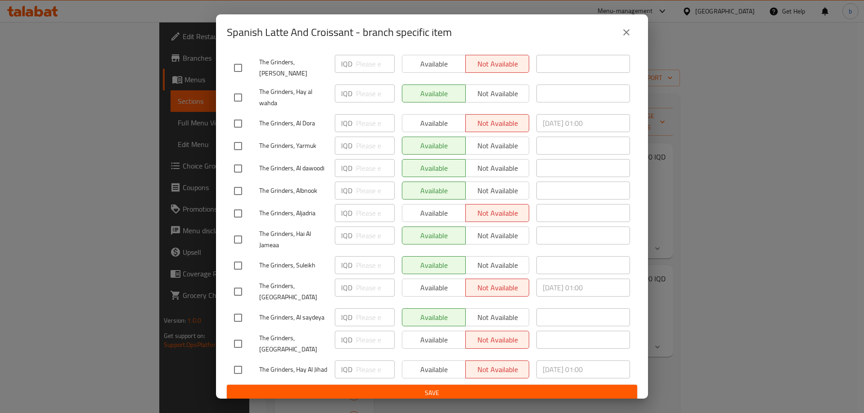
click at [630, 31] on icon "close" at bounding box center [626, 32] width 11 height 11
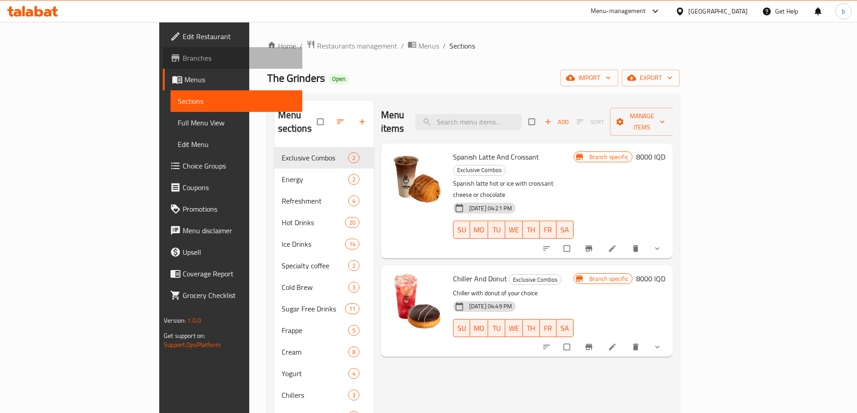
click at [183, 59] on span "Branches" at bounding box center [239, 58] width 112 height 11
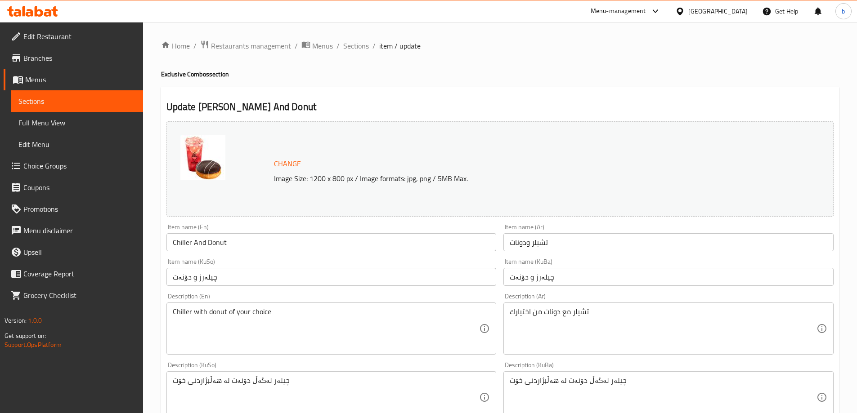
click at [63, 100] on span "Sections" at bounding box center [76, 101] width 117 height 11
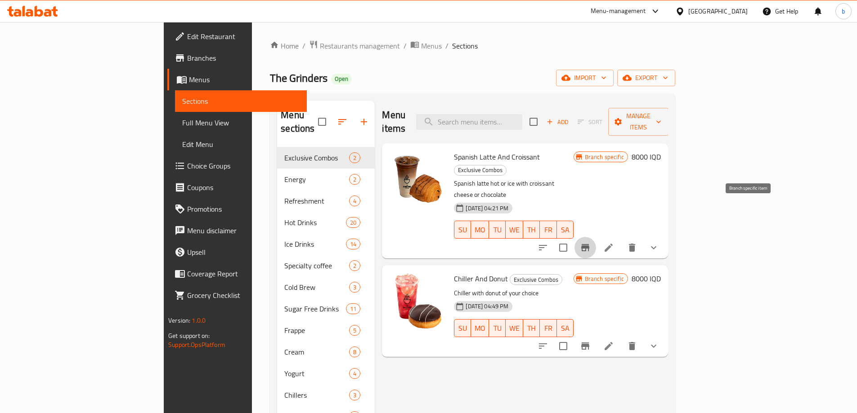
click at [591, 242] on icon "Branch-specific-item" at bounding box center [585, 247] width 11 height 11
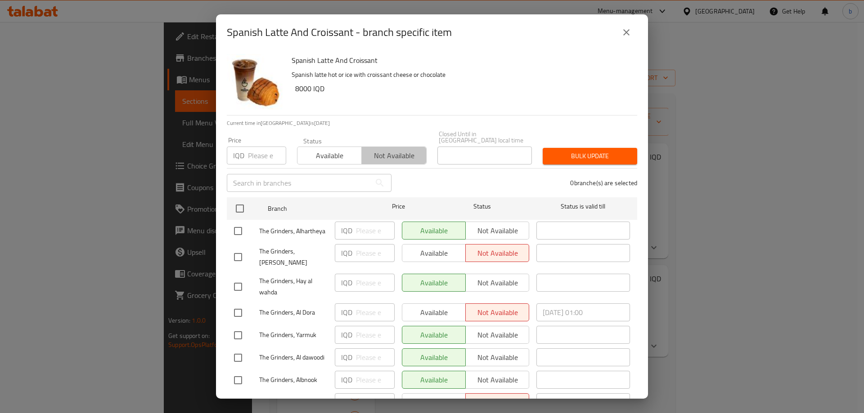
click at [395, 147] on button "Not available" at bounding box center [393, 156] width 65 height 18
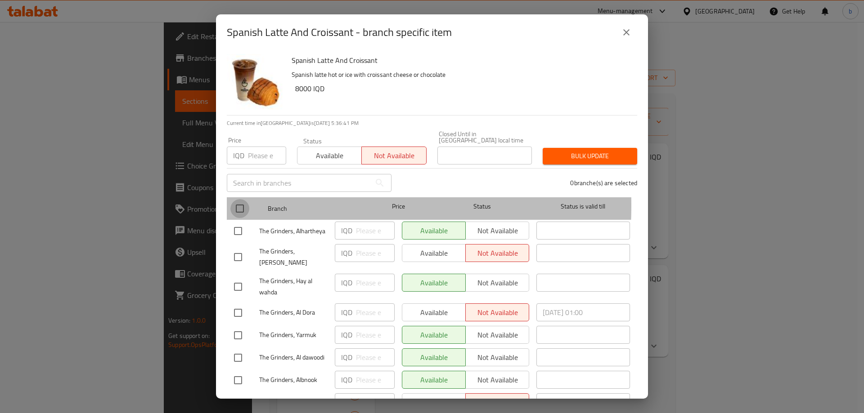
click at [240, 199] on input "checkbox" at bounding box center [239, 208] width 19 height 19
checkbox input "true"
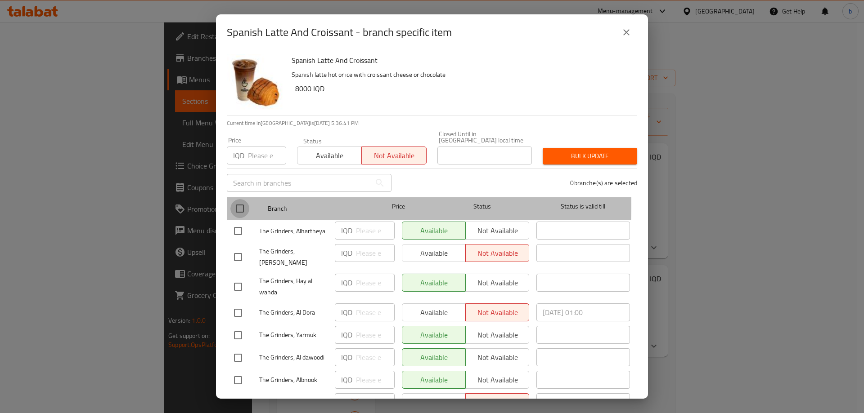
checkbox input "true"
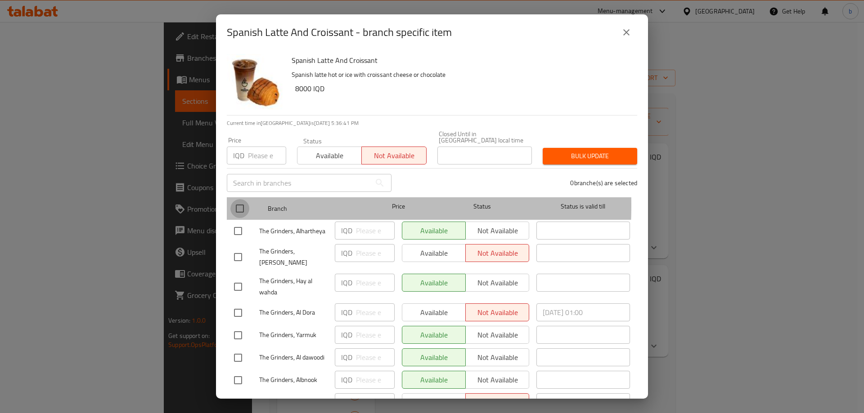
checkbox input "true"
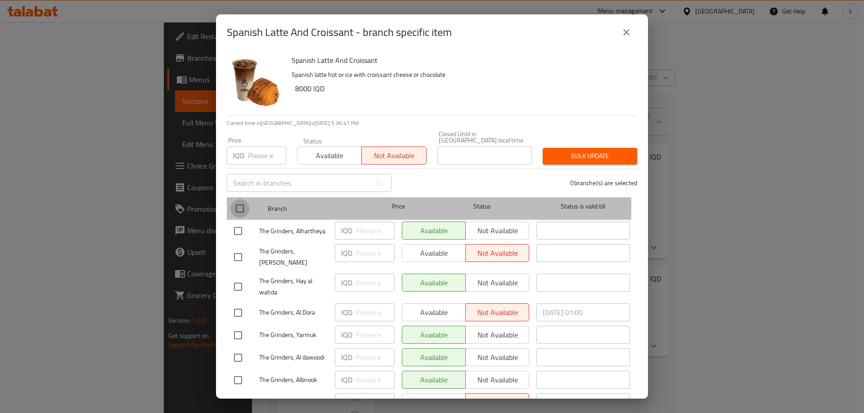
checkbox input "true"
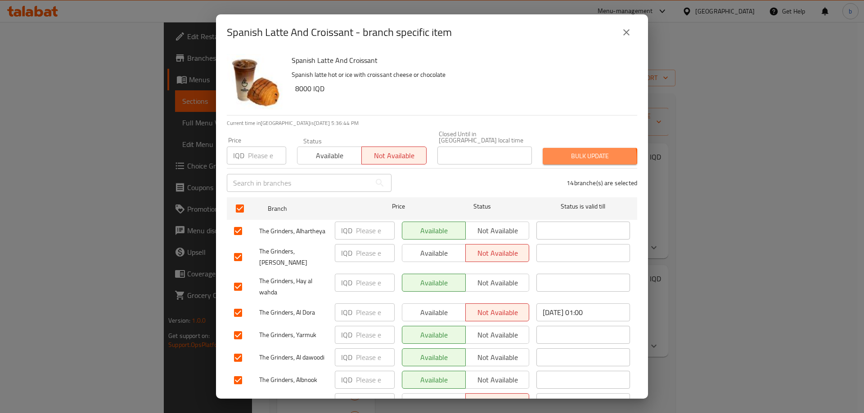
click at [558, 153] on span "Bulk update" at bounding box center [590, 156] width 80 height 11
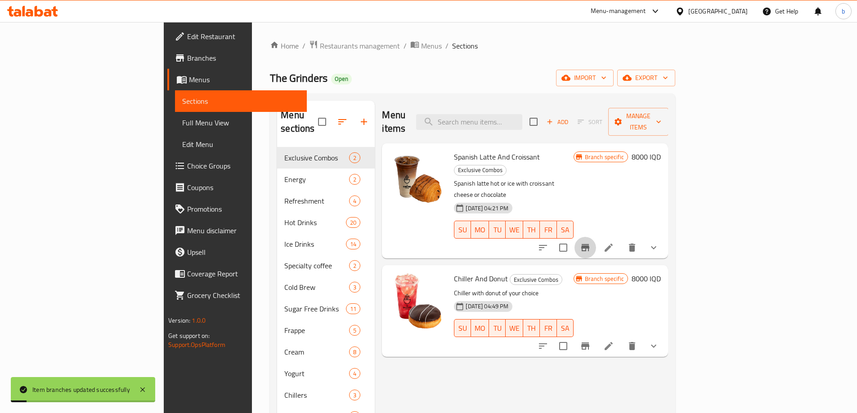
click at [589, 244] on icon "Branch-specific-item" at bounding box center [585, 247] width 8 height 7
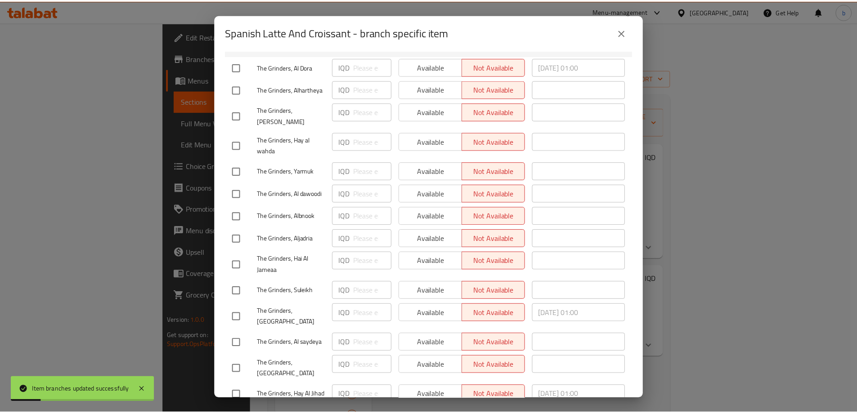
scroll to position [189, 0]
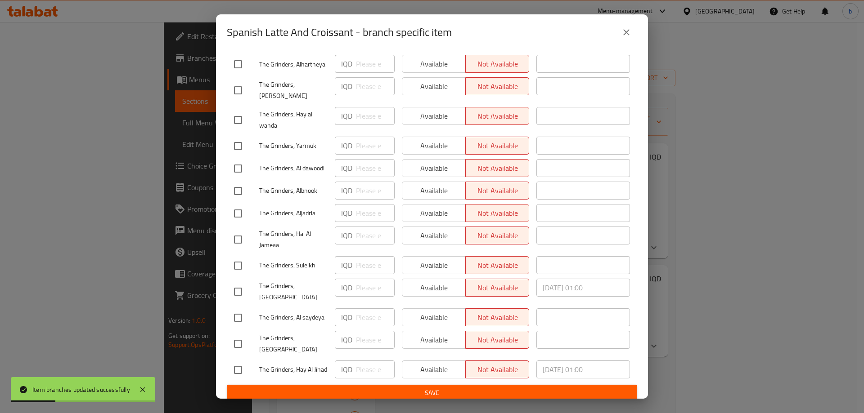
click at [622, 22] on div "Spanish Latte And Croissant - branch specific item" at bounding box center [432, 33] width 410 height 22
click at [629, 37] on icon "close" at bounding box center [626, 32] width 11 height 11
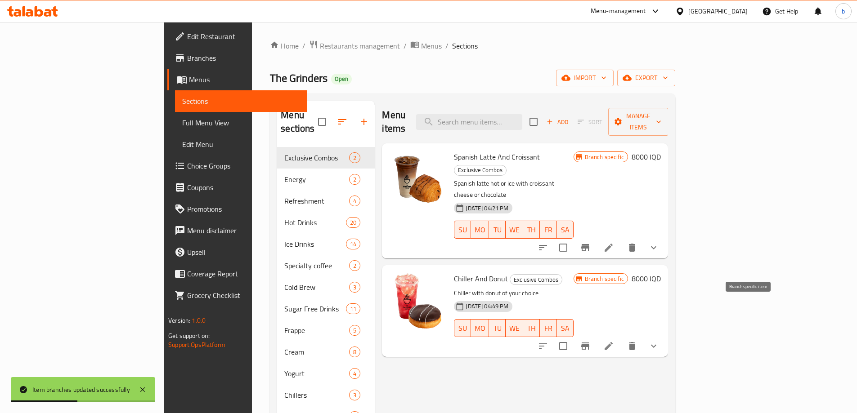
click at [589, 343] on icon "Branch-specific-item" at bounding box center [585, 346] width 8 height 7
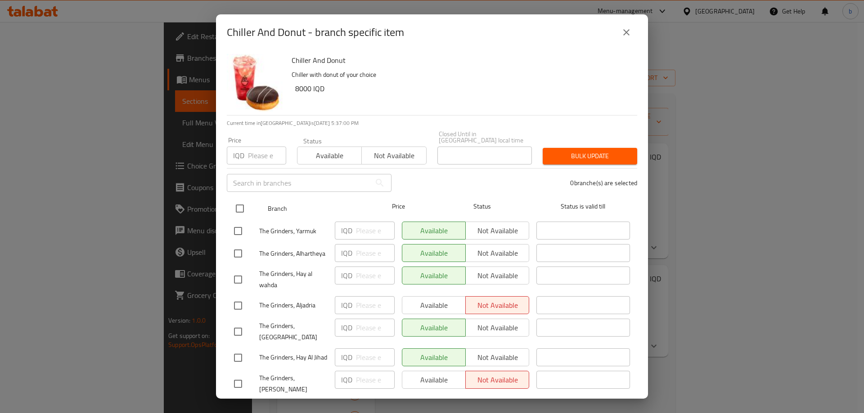
click at [239, 203] on input "checkbox" at bounding box center [239, 208] width 19 height 19
checkbox input "true"
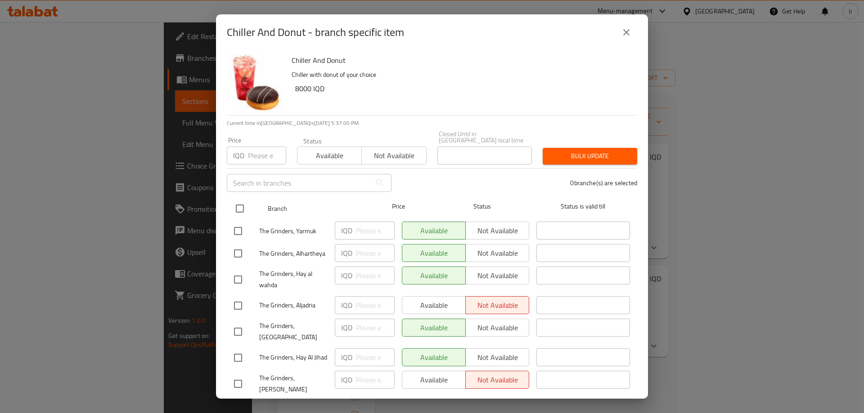
checkbox input "true"
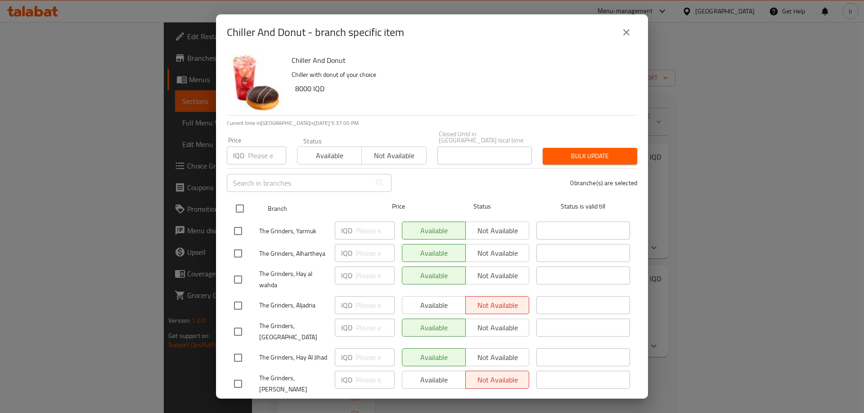
checkbox input "true"
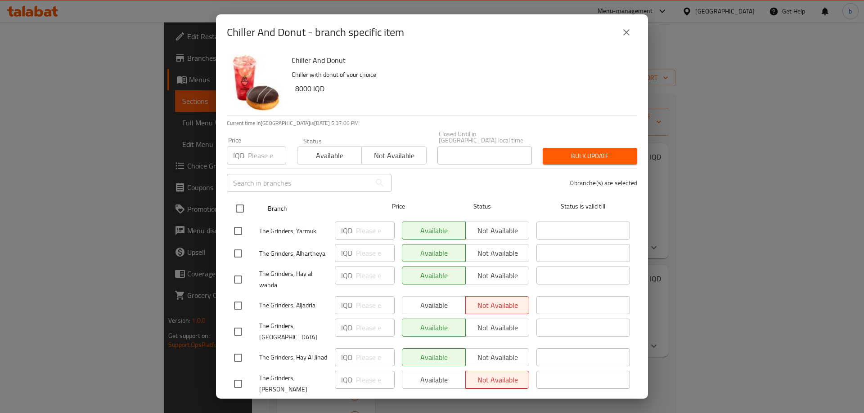
checkbox input "true"
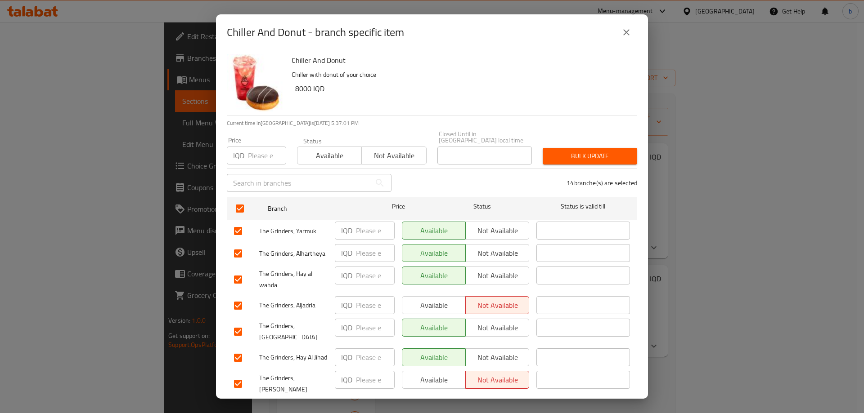
click at [404, 149] on span "Not available" at bounding box center [393, 155] width 57 height 13
click at [582, 154] on span "Bulk update" at bounding box center [590, 156] width 80 height 11
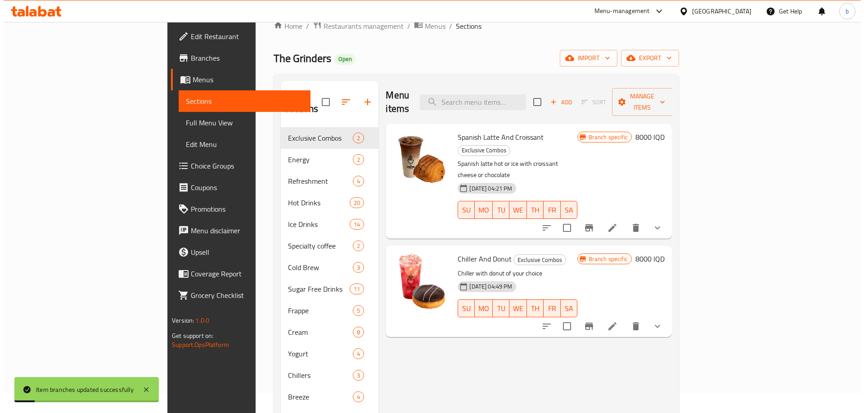
scroll to position [0, 0]
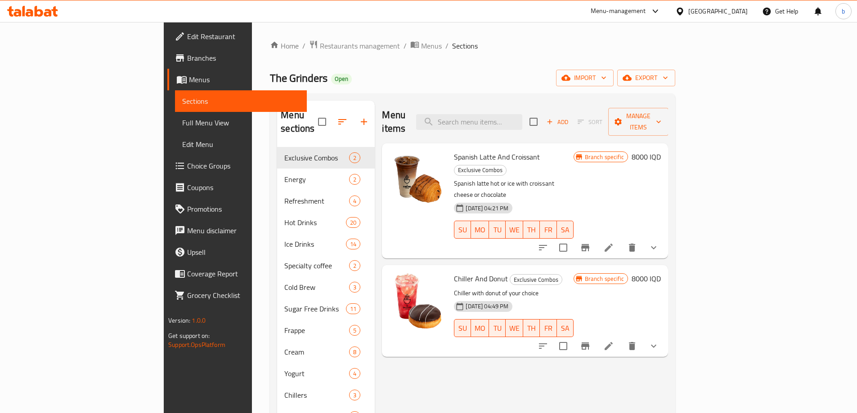
click at [589, 244] on icon "Branch-specific-item" at bounding box center [585, 247] width 8 height 7
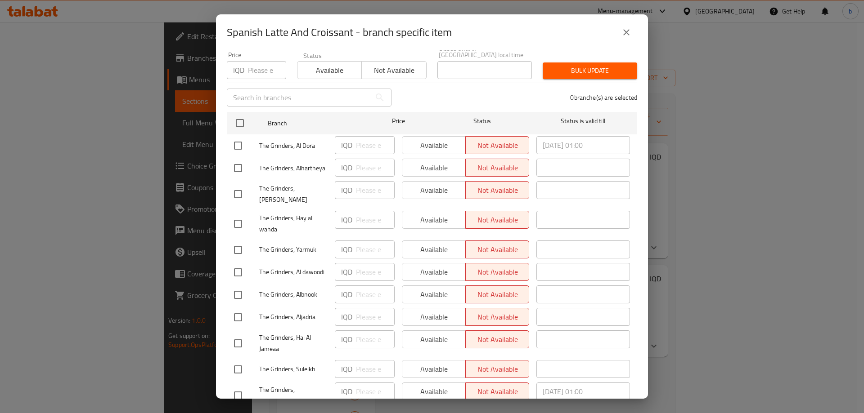
scroll to position [105, 0]
